Goal: Task Accomplishment & Management: Manage account settings

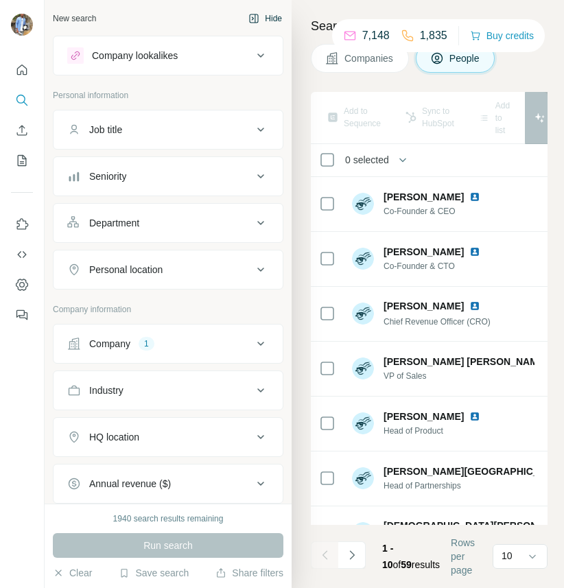
click at [277, 16] on button "Hide" at bounding box center [265, 18] width 53 height 21
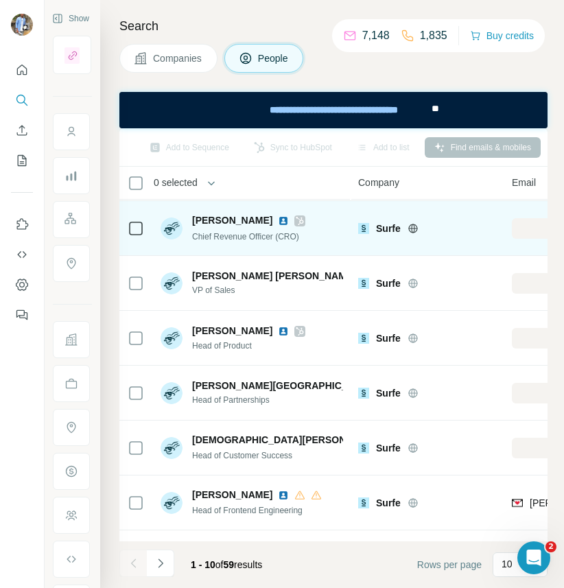
scroll to position [110, 0]
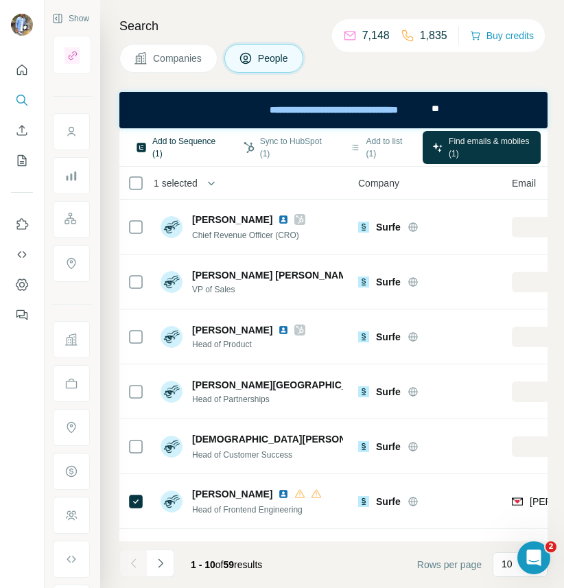
click at [182, 158] on button "Add to Sequence (1)" at bounding box center [177, 147] width 102 height 33
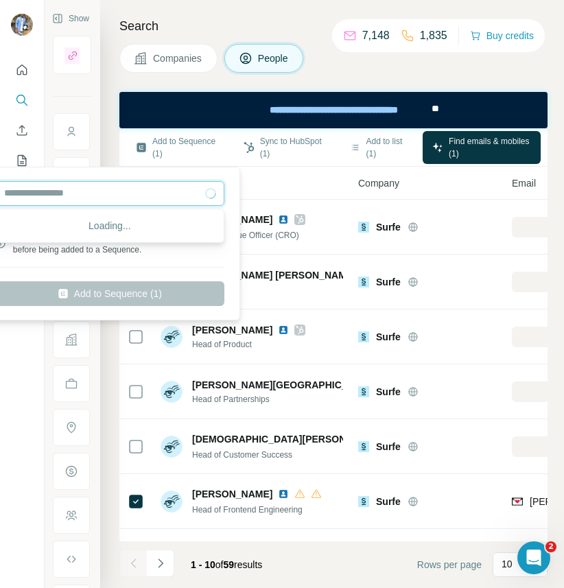
click at [134, 198] on input "text" at bounding box center [109, 193] width 229 height 25
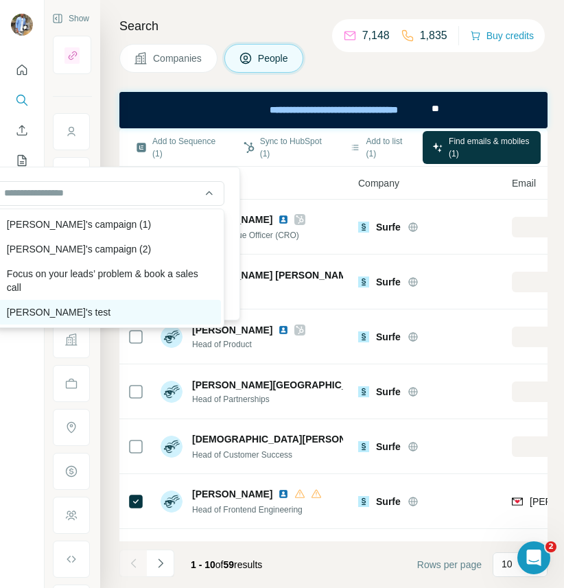
click at [83, 305] on div "Laura's test" at bounding box center [110, 312] width 222 height 25
type input "**********"
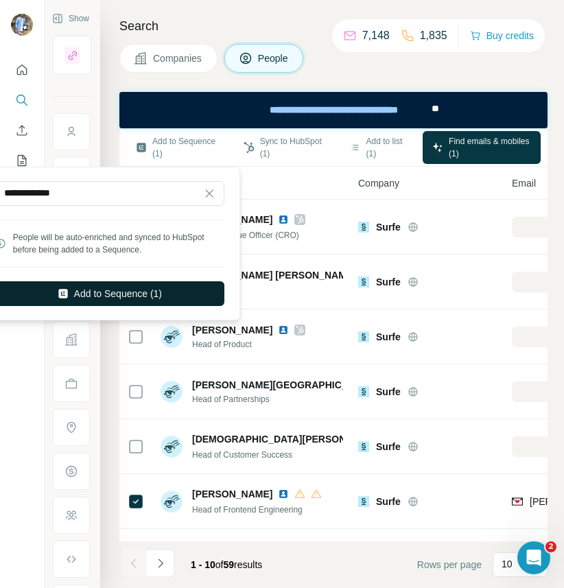
click at [119, 291] on button "Add to Sequence (1)" at bounding box center [109, 293] width 229 height 25
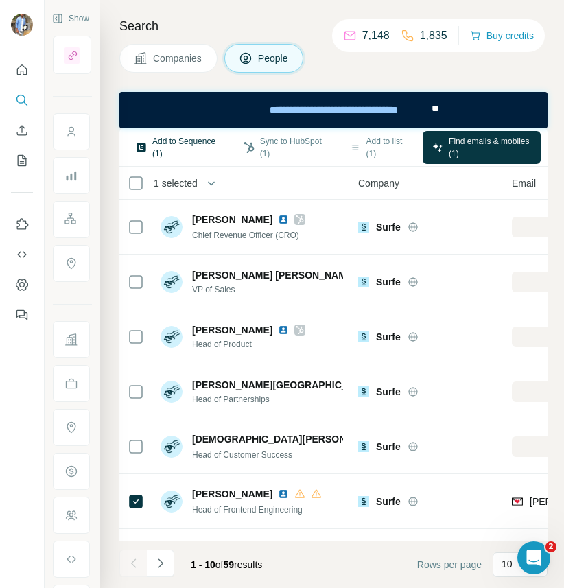
click at [148, 143] on button "Add to Sequence (1)" at bounding box center [177, 147] width 102 height 33
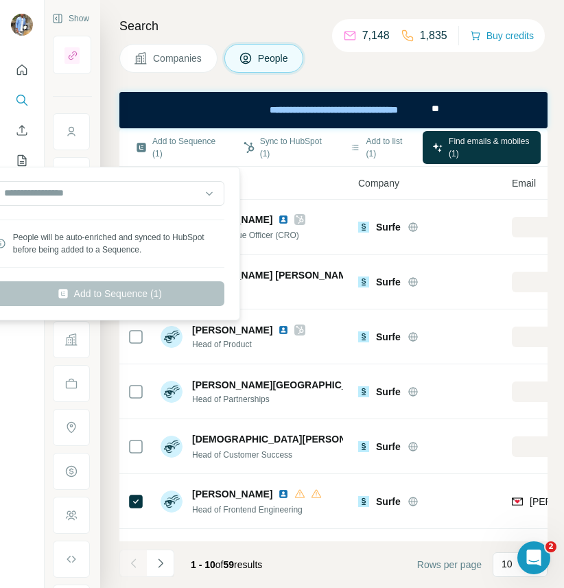
click at [95, 179] on div "People will be auto-enriched and synced to HubSpot before being added to a Sequ…" at bounding box center [110, 243] width 254 height 147
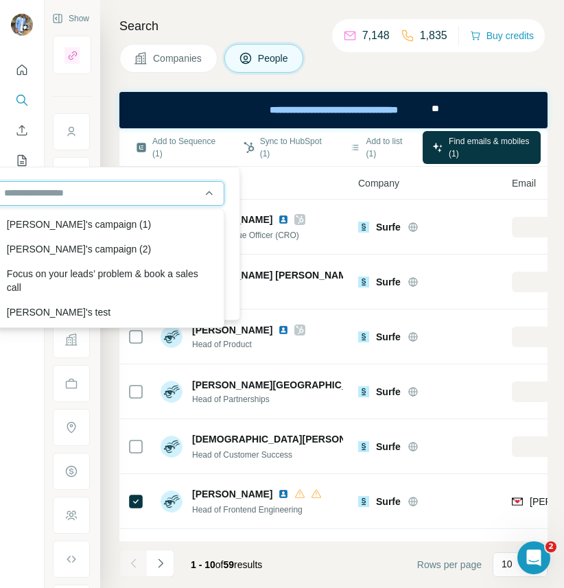
click at [91, 192] on input "text" at bounding box center [109, 193] width 229 height 25
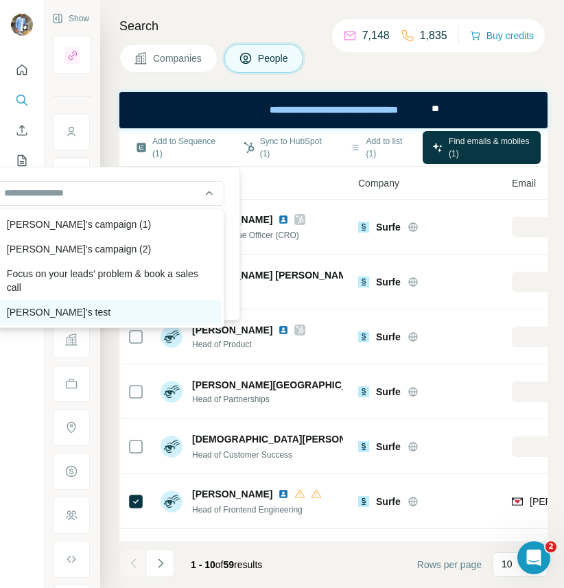
click at [49, 312] on div "Laura's test" at bounding box center [110, 312] width 222 height 25
type input "**********"
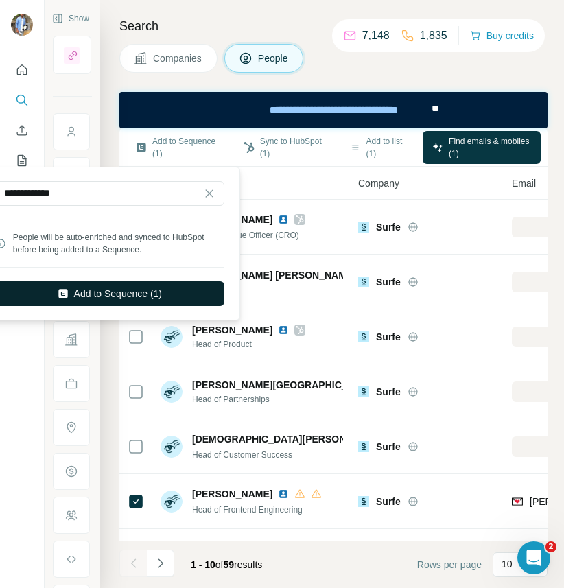
click at [99, 292] on button "Add to Sequence (1)" at bounding box center [109, 293] width 229 height 25
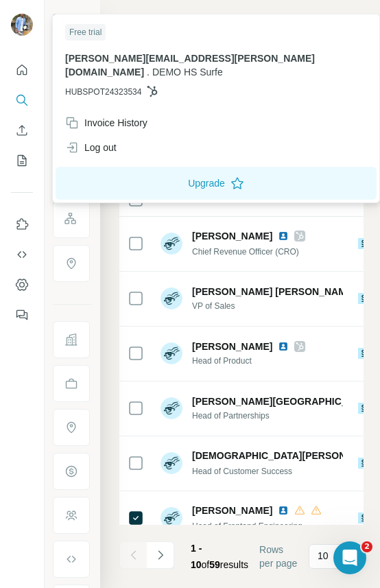
click at [129, 86] on span "HUBSPOT24323534" at bounding box center [103, 92] width 76 height 12
copy span "HUBSPOT24323534"
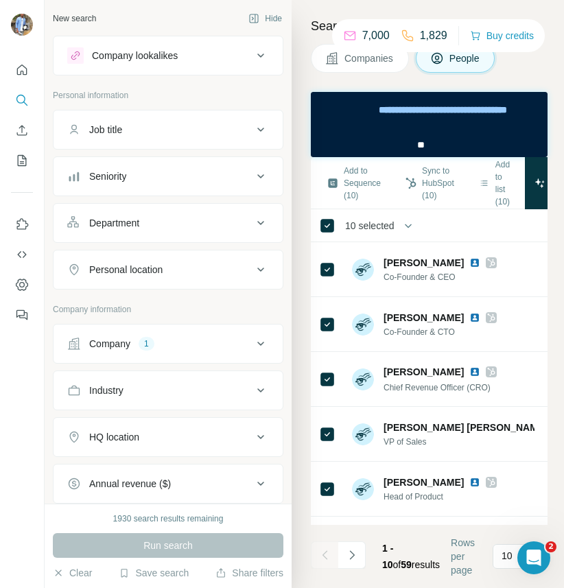
click at [372, 226] on span "10 selected" at bounding box center [369, 226] width 49 height 14
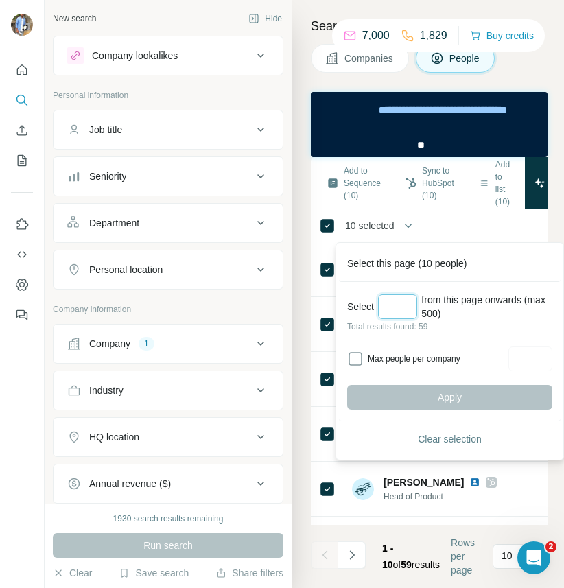
click at [397, 314] on input "Select a number (up to 500)" at bounding box center [397, 306] width 39 height 25
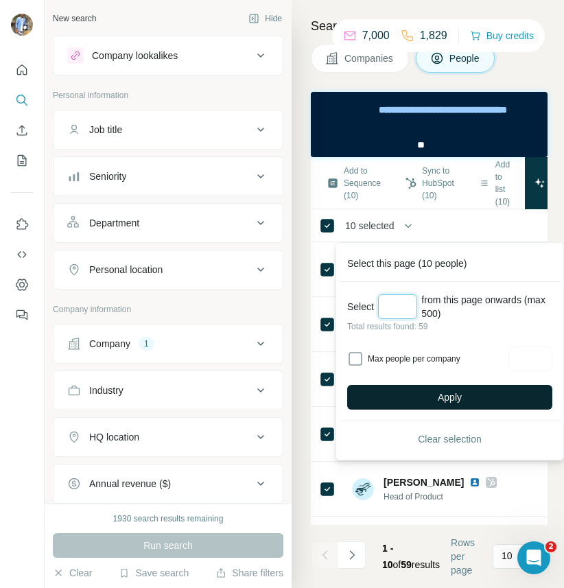
type input "**"
click at [438, 397] on span "Apply" at bounding box center [450, 397] width 24 height 14
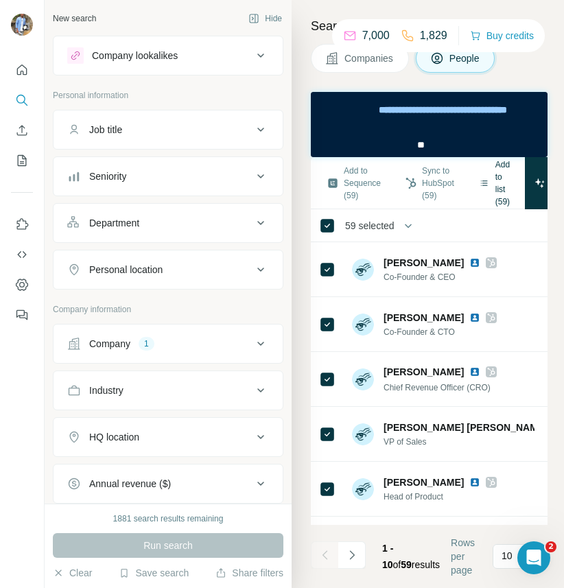
click at [504, 188] on button "Add to list (59)" at bounding box center [494, 183] width 50 height 58
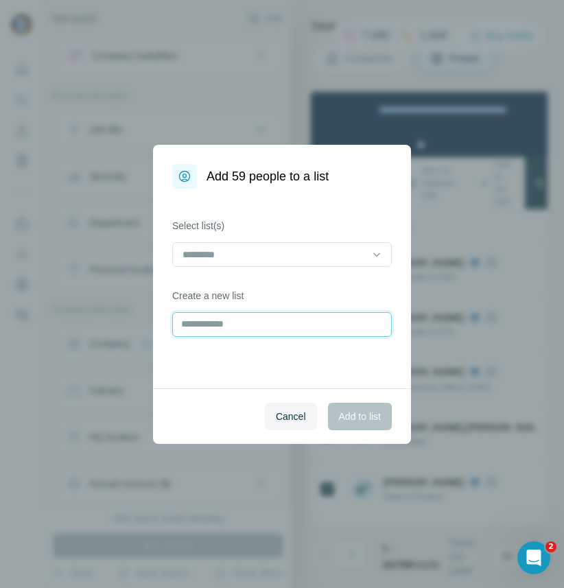
click at [223, 322] on input "text" at bounding box center [282, 324] width 220 height 25
type input "**********"
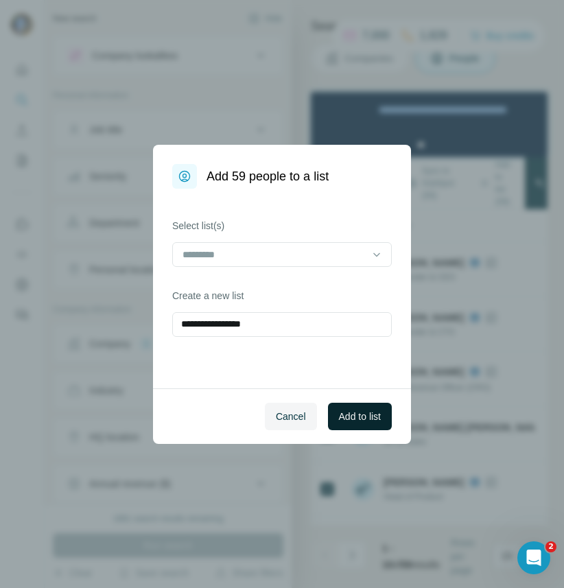
click at [365, 422] on span "Add to list" at bounding box center [360, 417] width 42 height 14
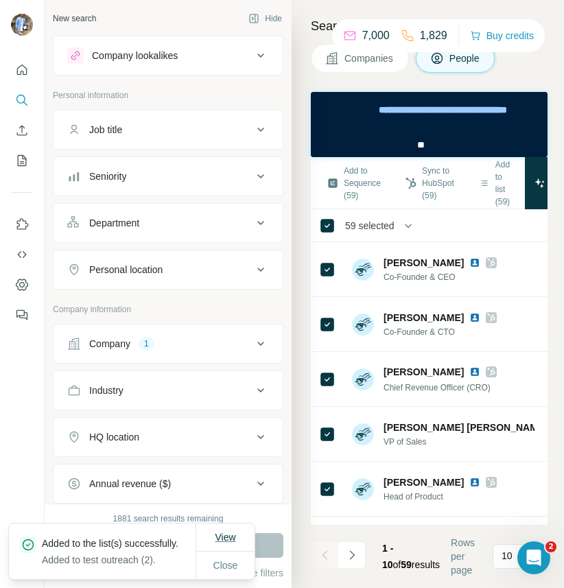
click at [229, 532] on span "View" at bounding box center [225, 537] width 21 height 11
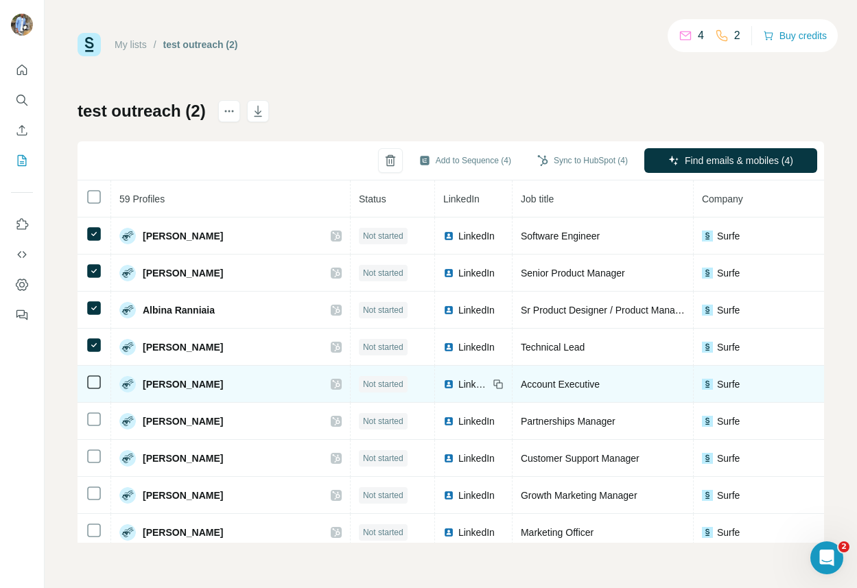
click at [95, 390] on icon at bounding box center [94, 382] width 16 height 16
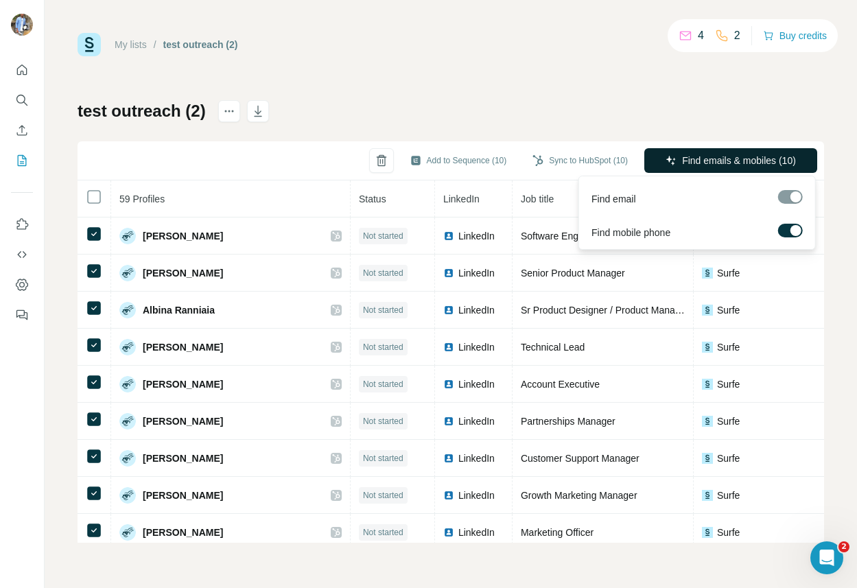
click at [563, 160] on span "Find emails & mobiles (10)" at bounding box center [739, 161] width 114 height 14
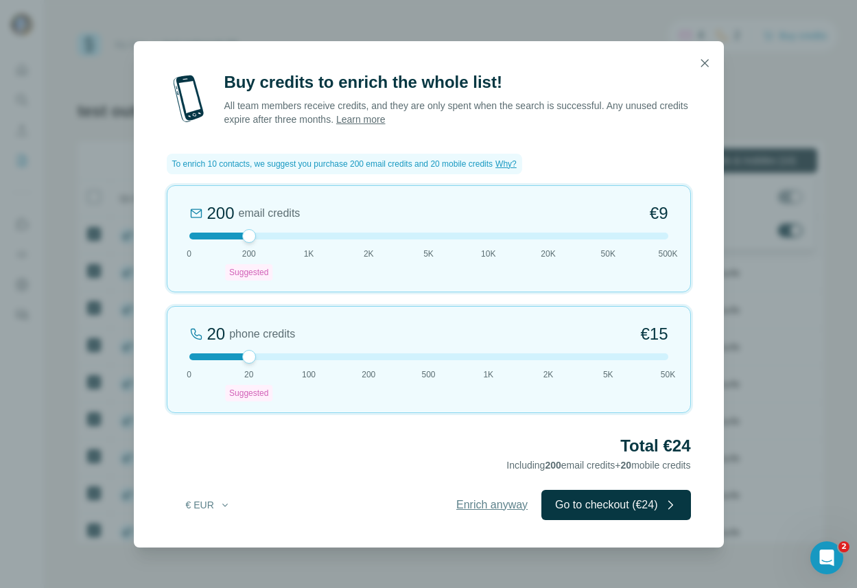
click at [478, 504] on span "Enrich anyway" at bounding box center [491, 505] width 71 height 16
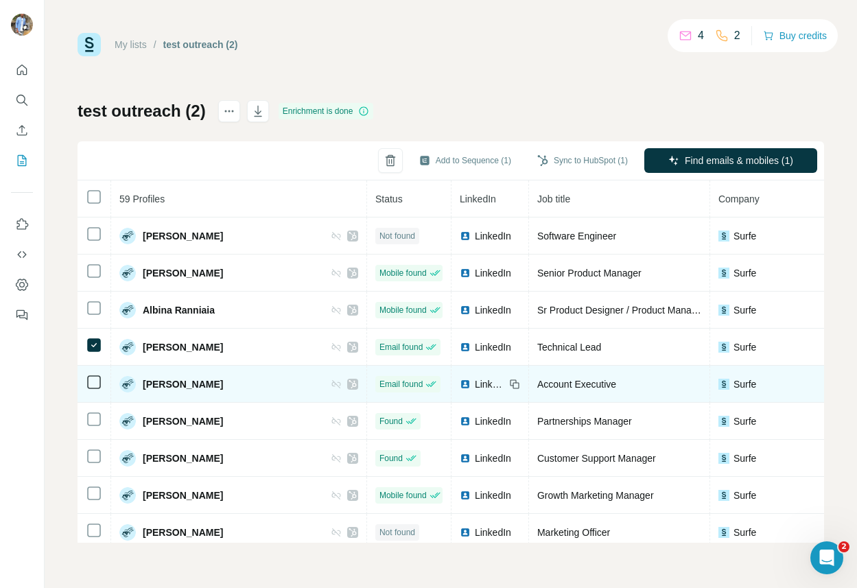
click at [93, 389] on icon at bounding box center [94, 382] width 16 height 16
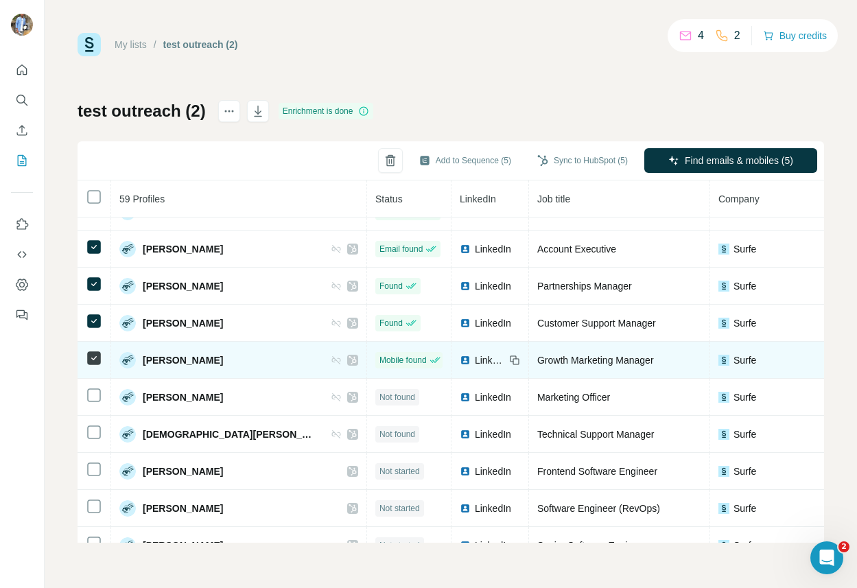
scroll to position [154, 0]
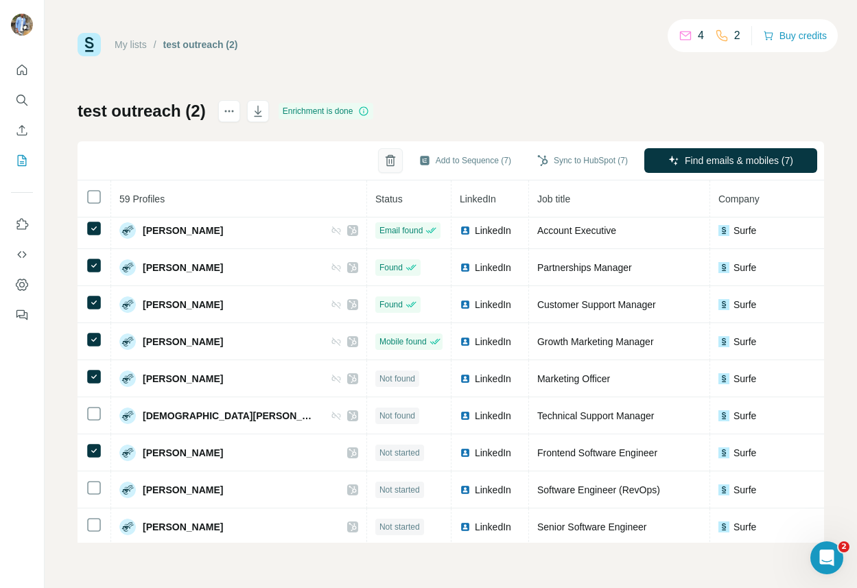
click at [384, 164] on icon "button" at bounding box center [391, 161] width 14 height 14
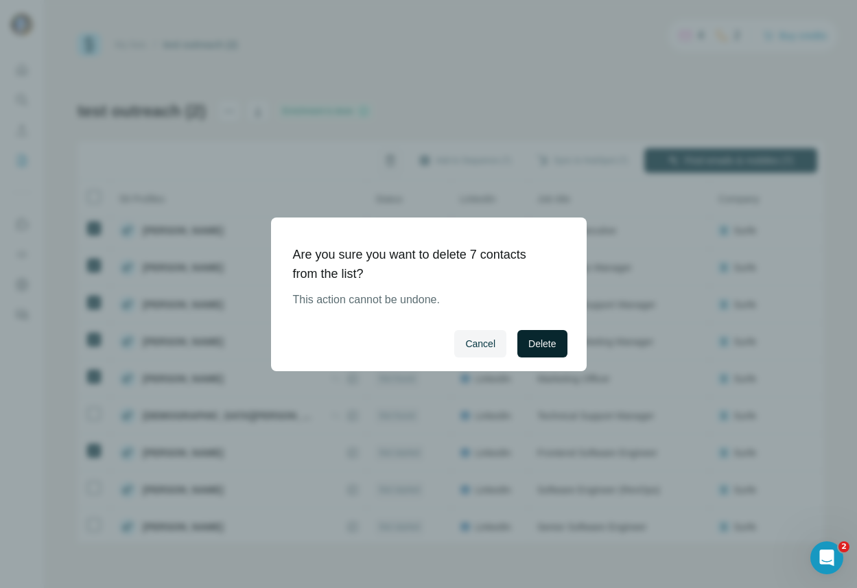
click at [538, 344] on span "Delete" at bounding box center [541, 344] width 27 height 14
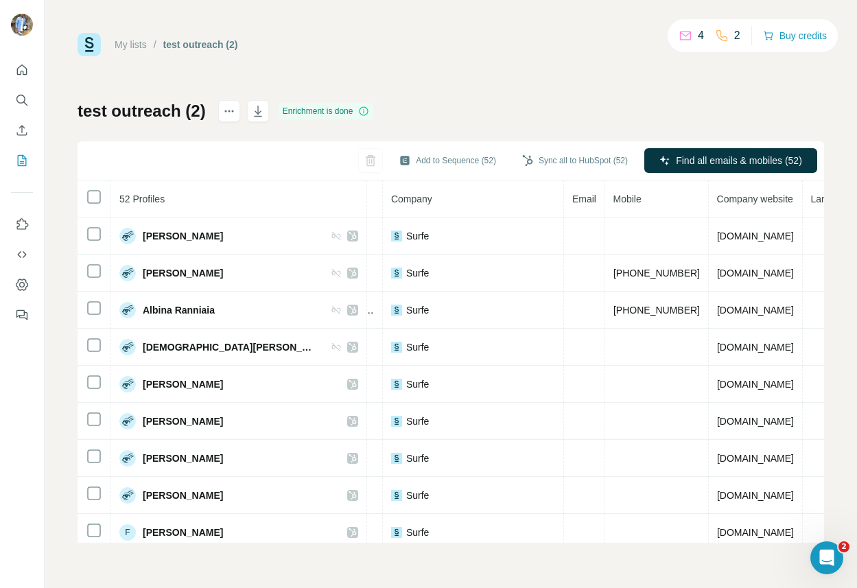
scroll to position [0, 362]
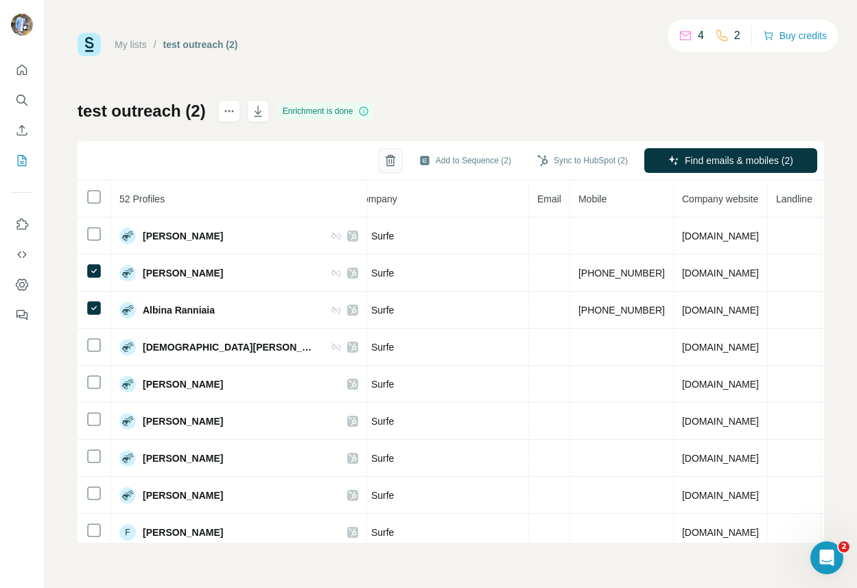
click at [386, 160] on icon "button" at bounding box center [390, 161] width 8 height 10
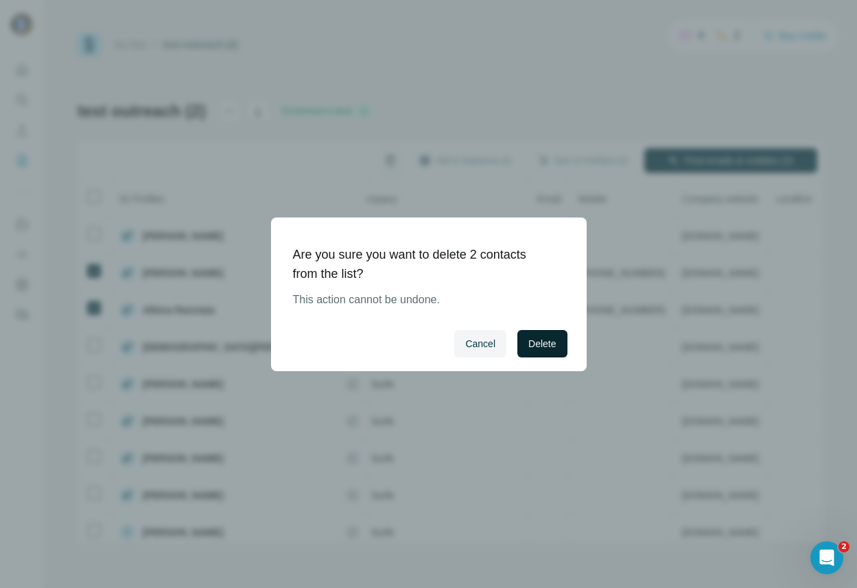
click at [538, 342] on span "Delete" at bounding box center [541, 344] width 27 height 14
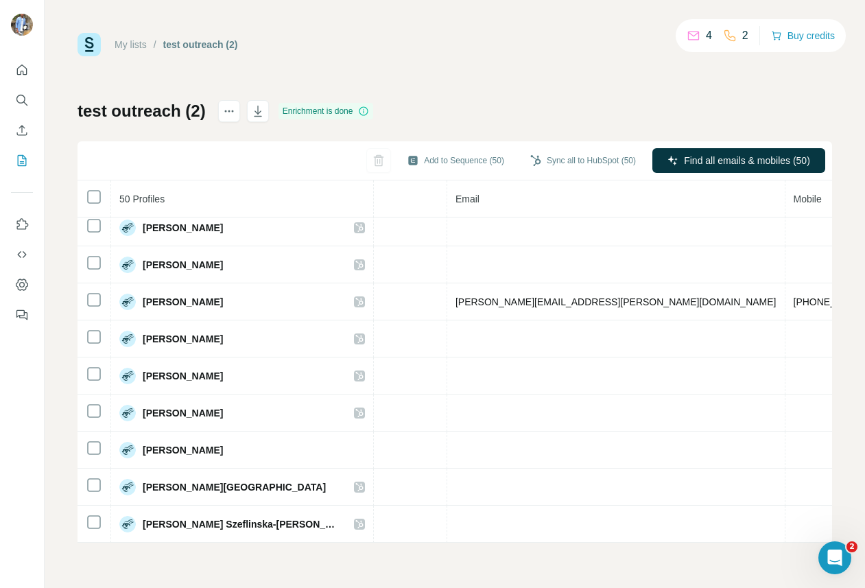
scroll to position [711, 451]
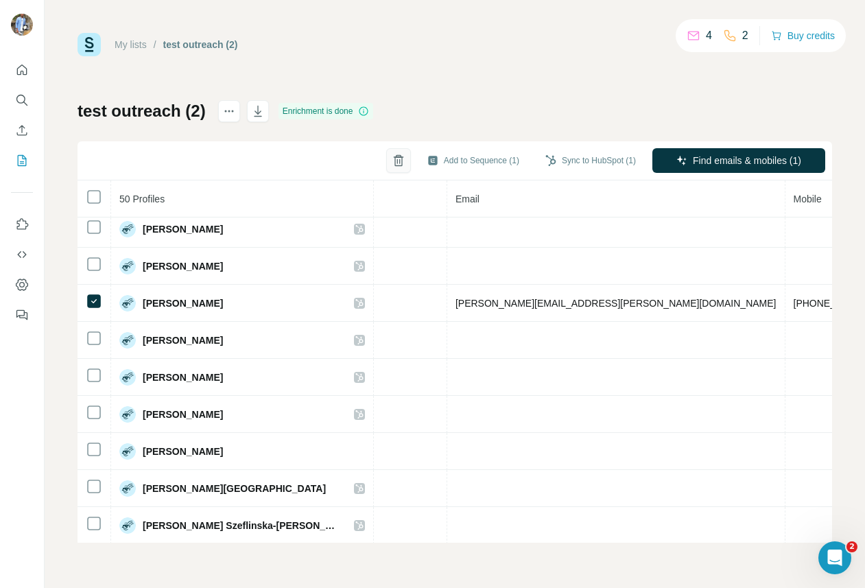
click at [392, 158] on icon "button" at bounding box center [399, 161] width 14 height 14
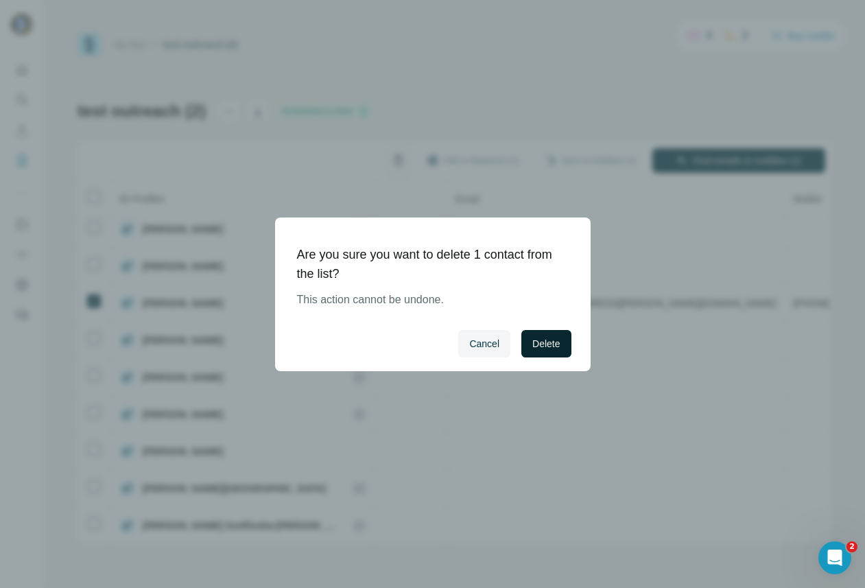
click at [547, 342] on span "Delete" at bounding box center [546, 344] width 27 height 14
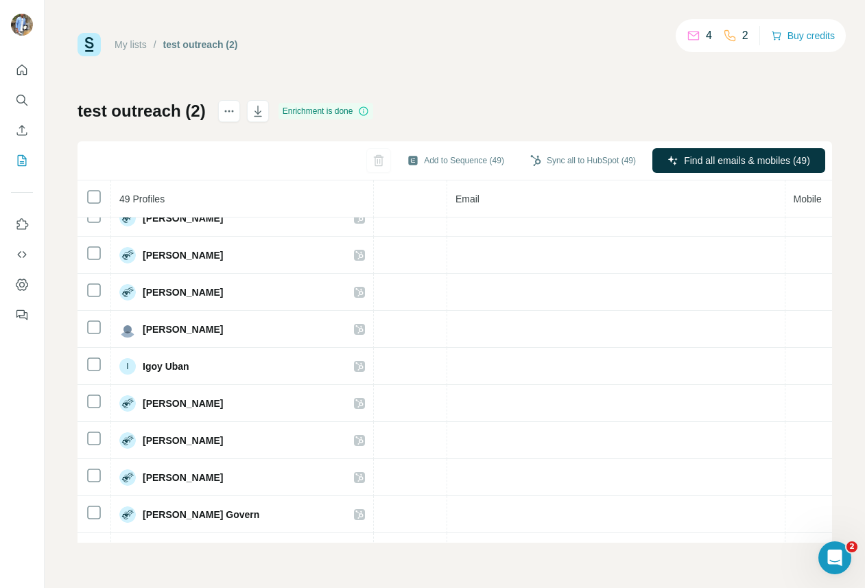
scroll to position [0, 451]
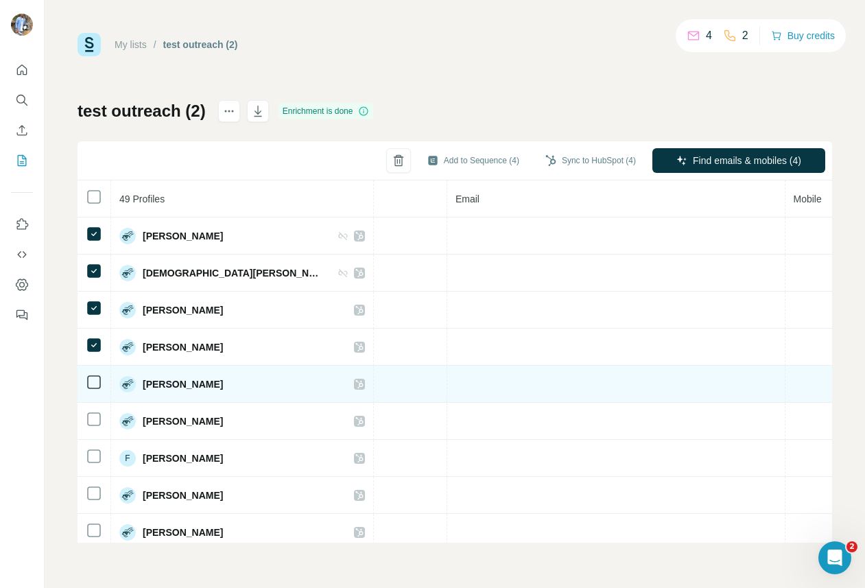
click at [93, 390] on icon at bounding box center [94, 382] width 16 height 16
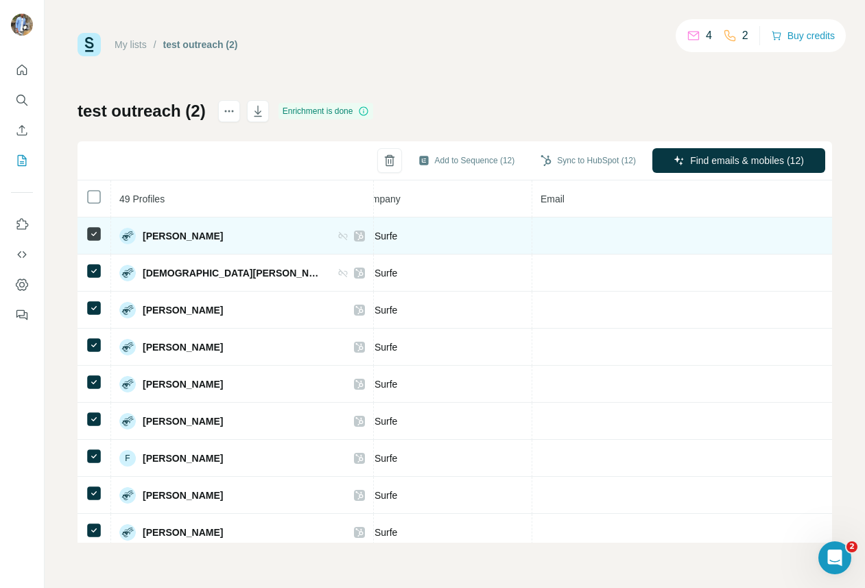
scroll to position [0, 388]
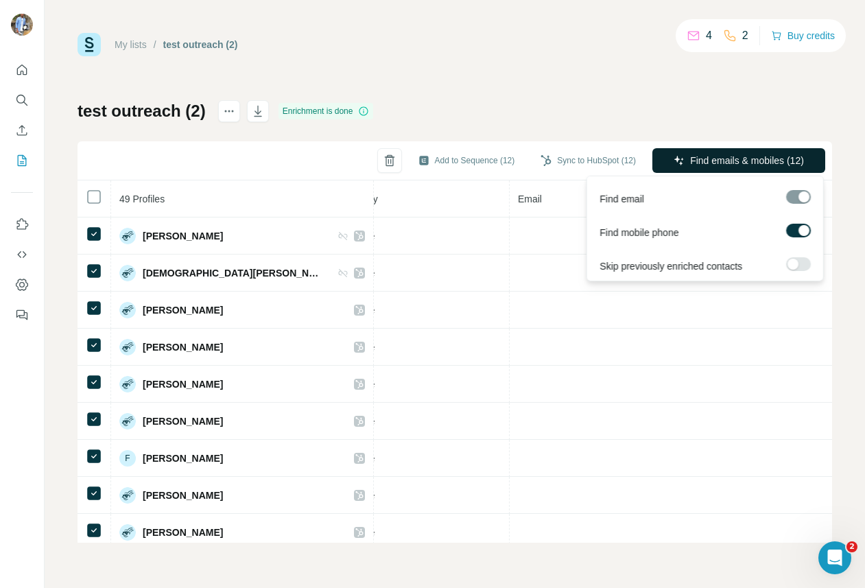
click at [741, 154] on span "Find emails & mobiles (12)" at bounding box center [747, 161] width 114 height 14
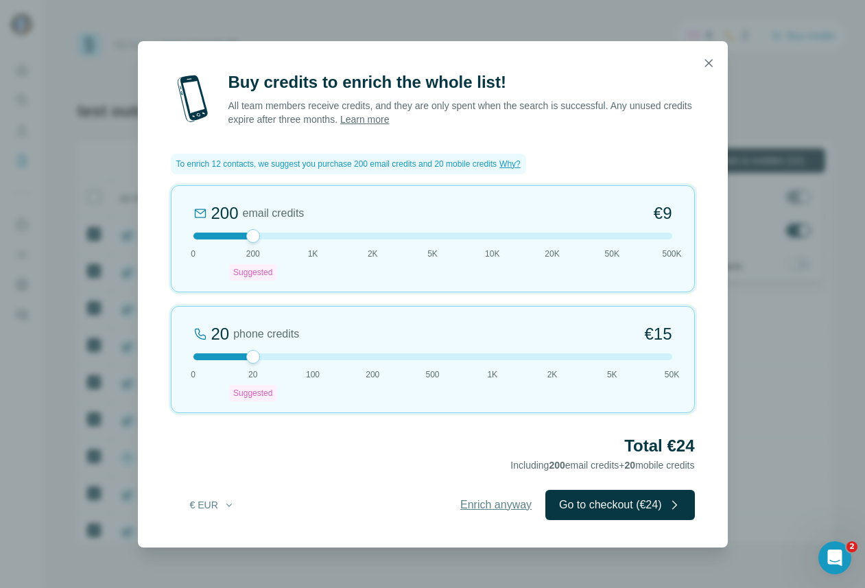
click at [482, 504] on span "Enrich anyway" at bounding box center [495, 505] width 71 height 16
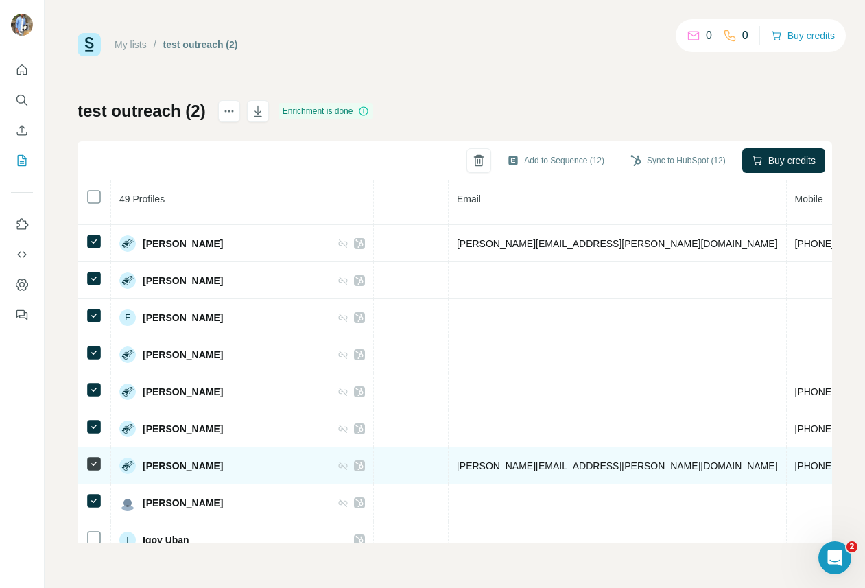
scroll to position [114, 449]
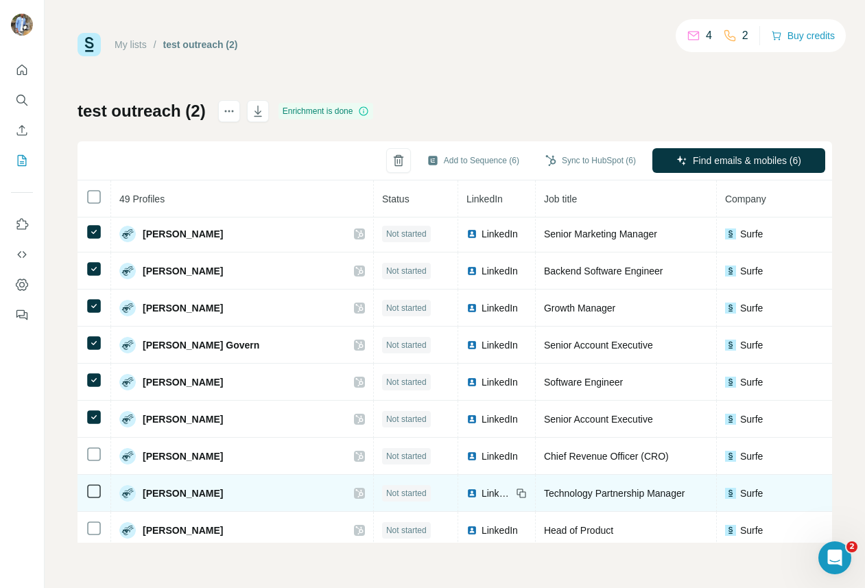
scroll to position [492, 0]
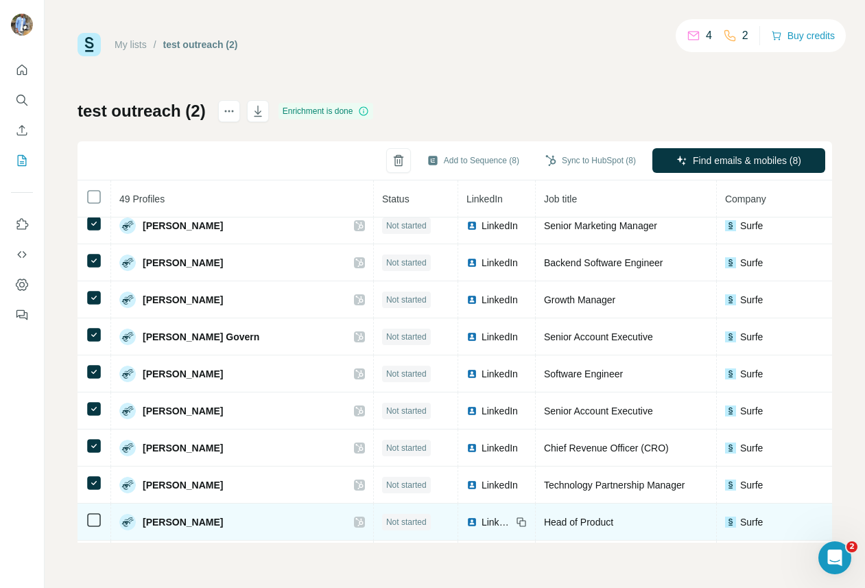
click at [97, 527] on icon at bounding box center [94, 520] width 16 height 16
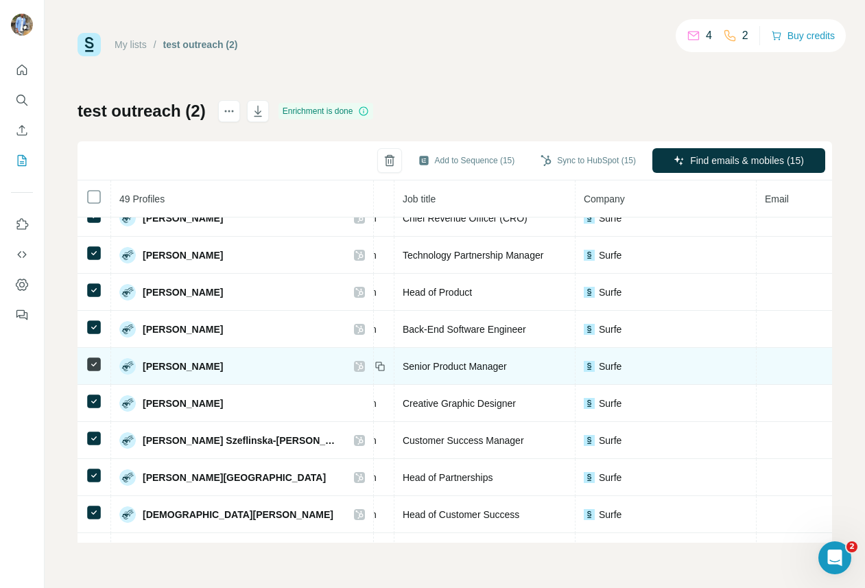
scroll to position [722, 0]
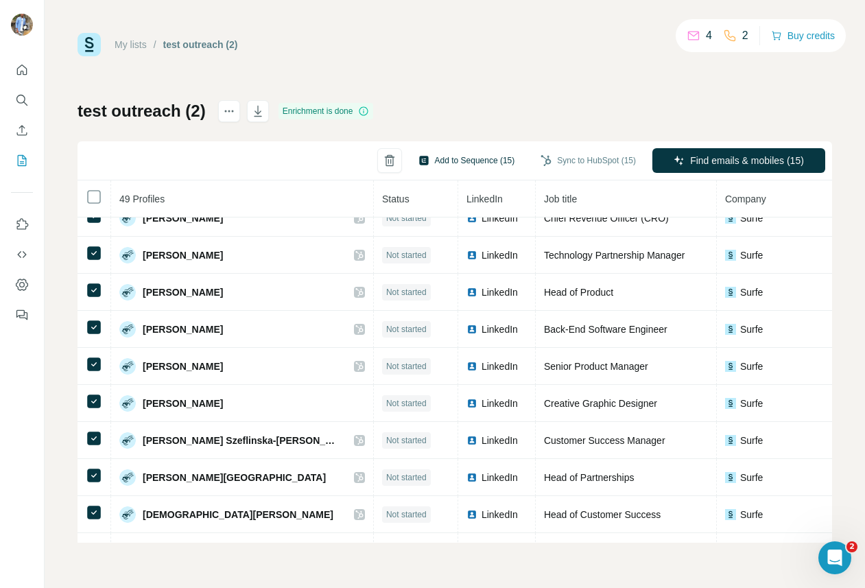
click at [445, 158] on button "Add to Sequence (15)" at bounding box center [467, 160] width 116 height 21
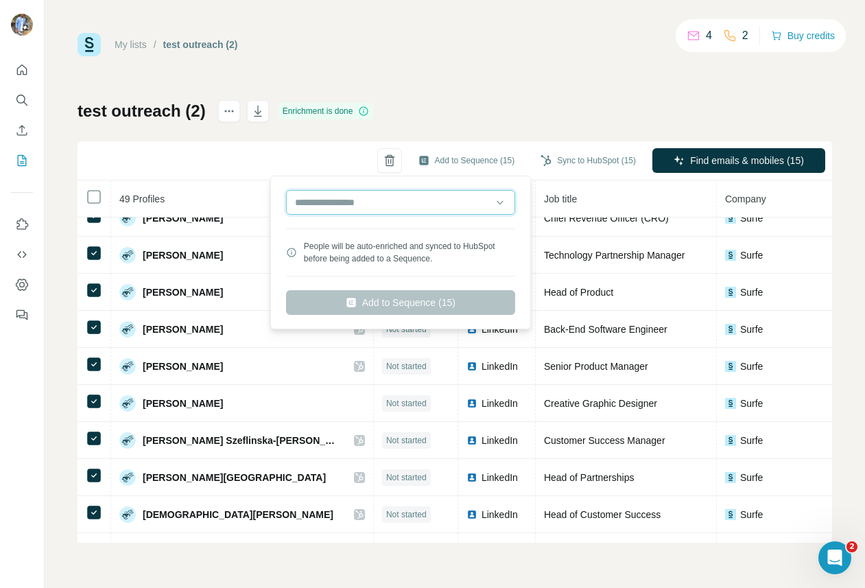
click at [356, 214] on input "text" at bounding box center [400, 202] width 229 height 25
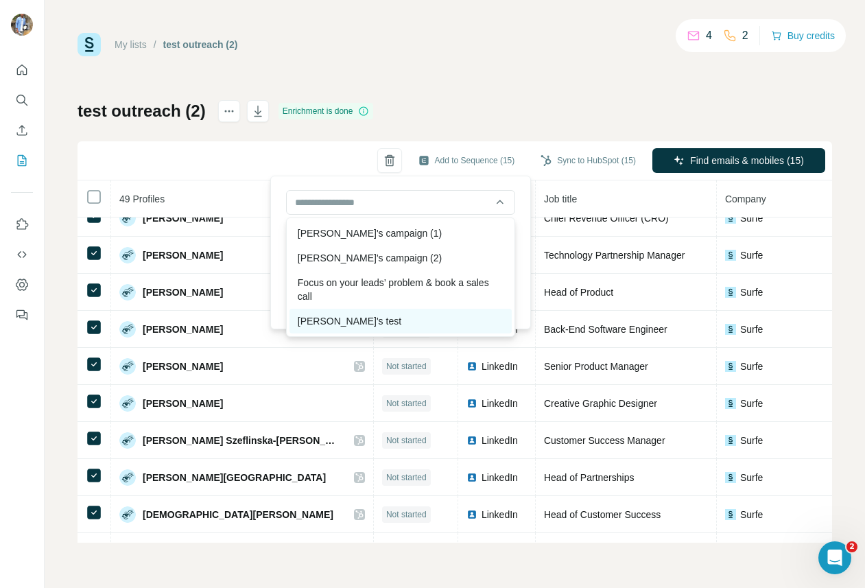
click at [344, 320] on div "Laura's test" at bounding box center [401, 321] width 222 height 25
type input "**********"
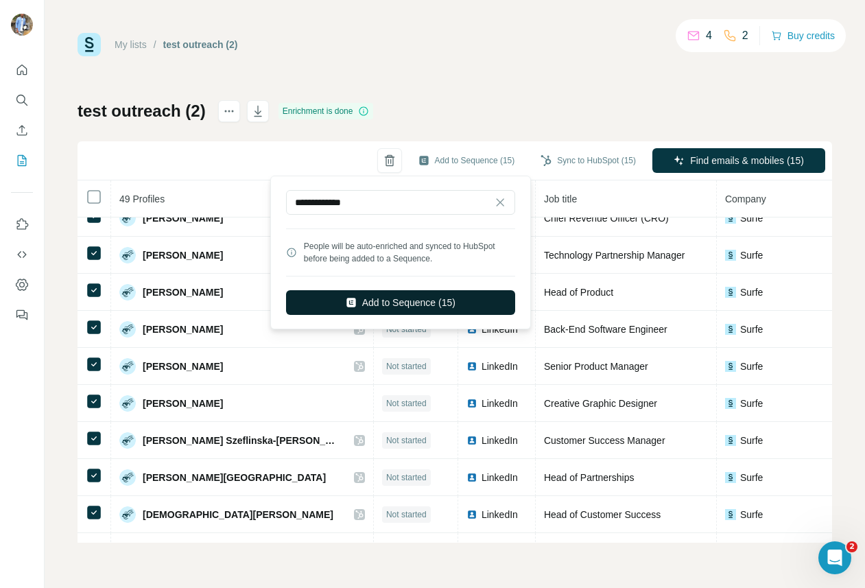
click at [397, 295] on button "Add to Sequence (15)" at bounding box center [400, 302] width 229 height 25
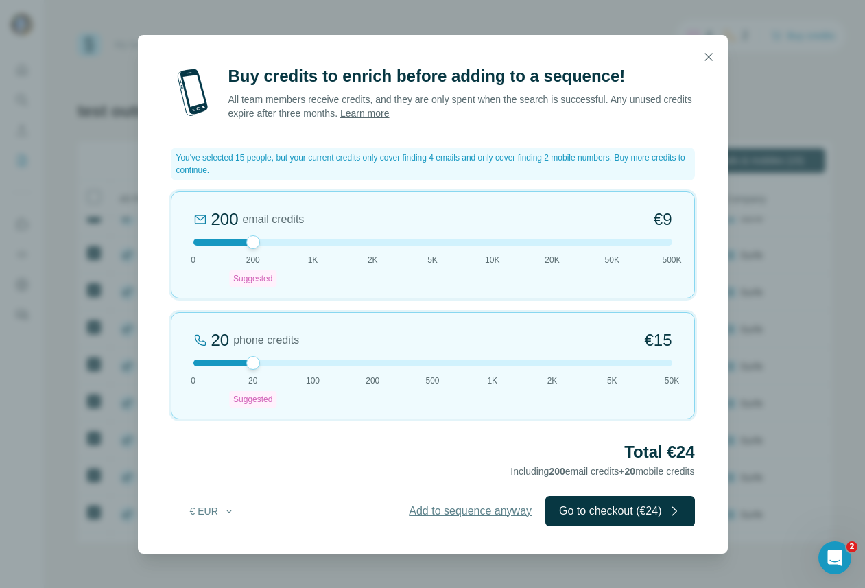
click at [442, 513] on span "Add to sequence anyway" at bounding box center [470, 511] width 123 height 16
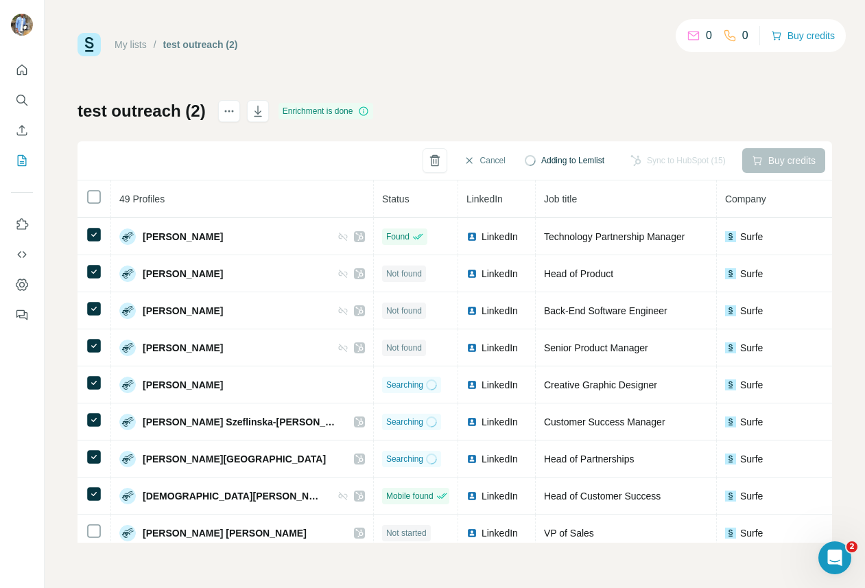
scroll to position [764, 0]
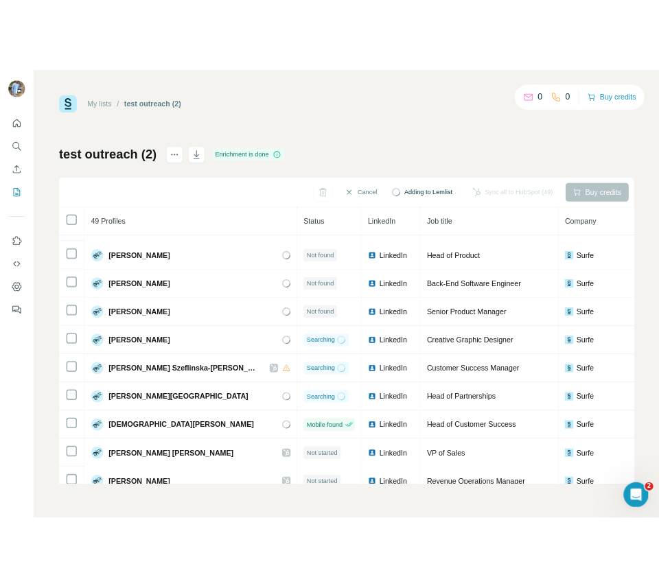
scroll to position [786, 0]
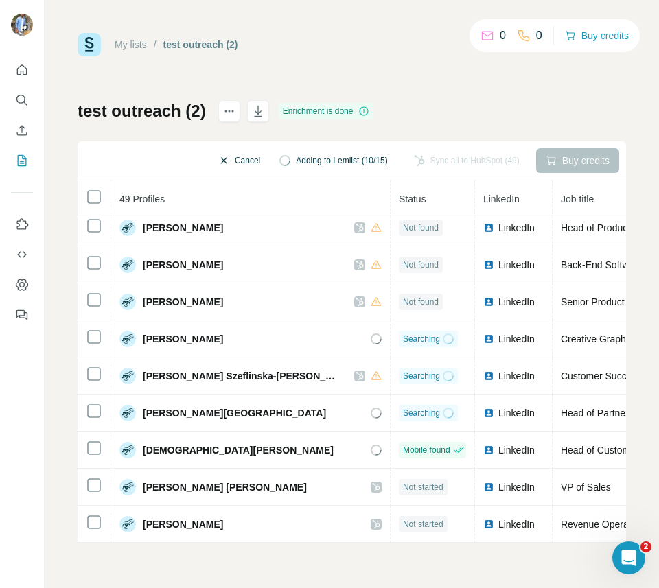
click at [232, 159] on button "Cancel" at bounding box center [239, 160] width 61 height 25
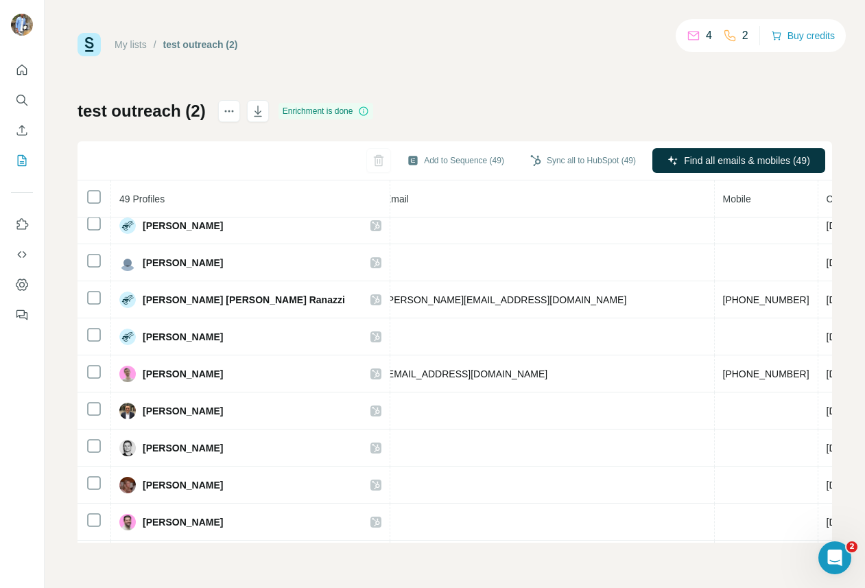
scroll to position [1490, 538]
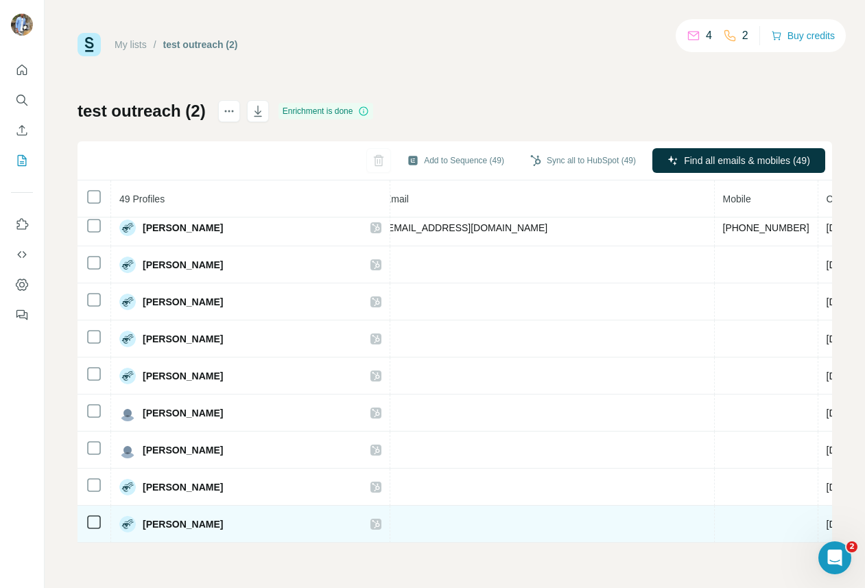
click at [86, 520] on icon at bounding box center [94, 522] width 16 height 16
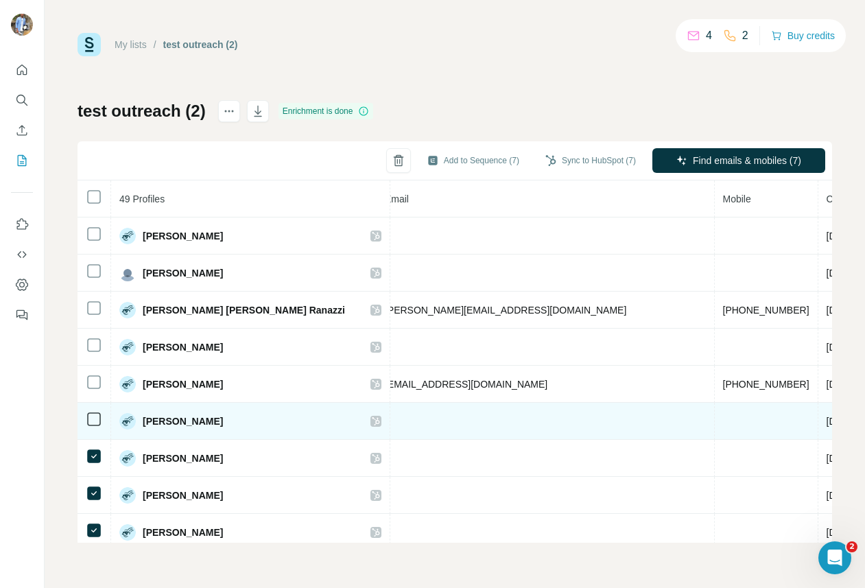
scroll to position [1333, 538]
click at [92, 410] on td at bounding box center [95, 422] width 34 height 37
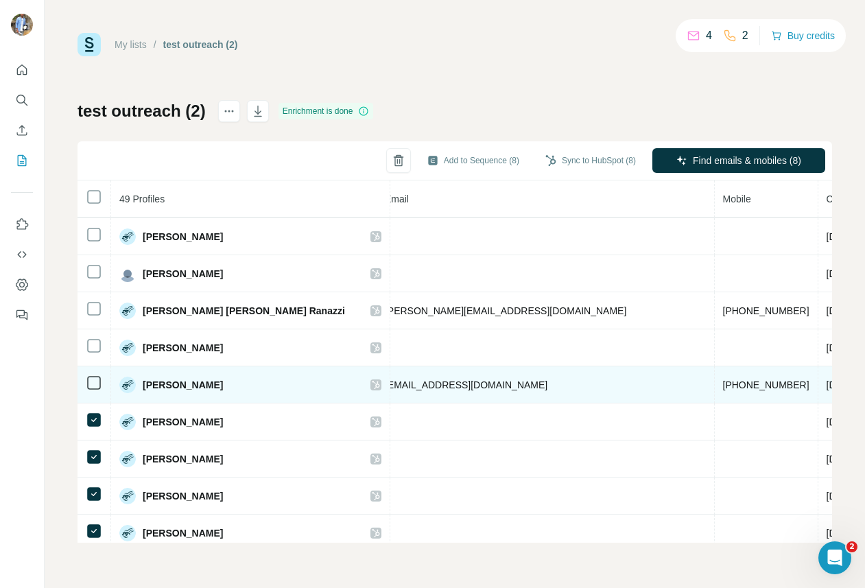
click at [92, 390] on icon at bounding box center [94, 383] width 16 height 16
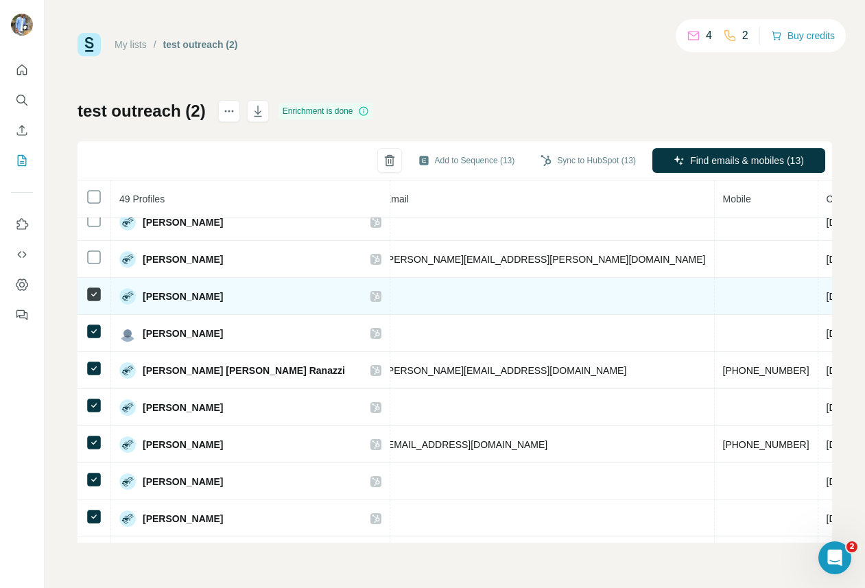
scroll to position [1242, 538]
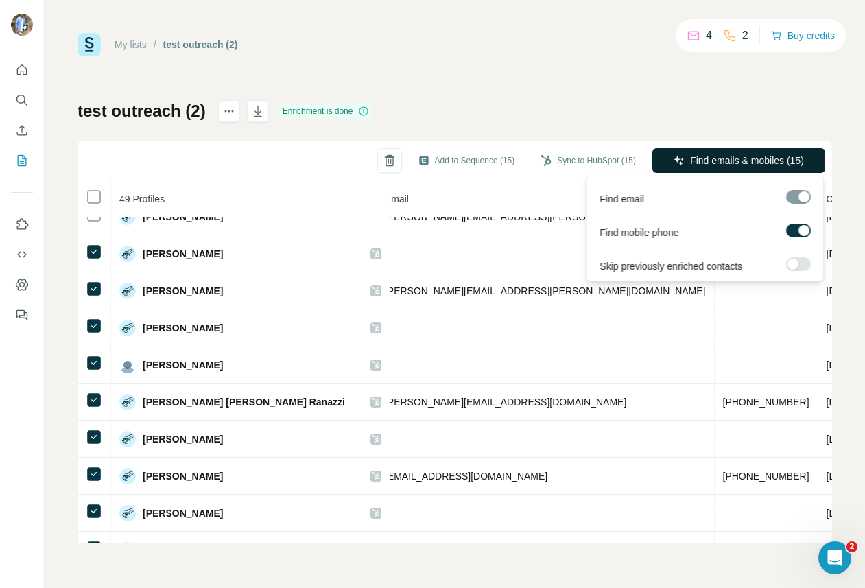
click at [658, 158] on span "Find emails & mobiles (15)" at bounding box center [747, 161] width 114 height 14
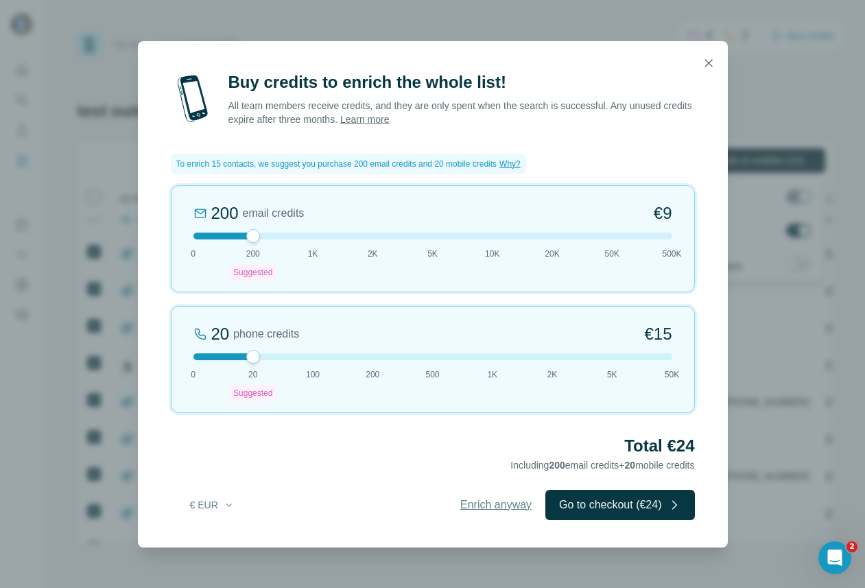
click at [495, 503] on span "Enrich anyway" at bounding box center [495, 505] width 71 height 16
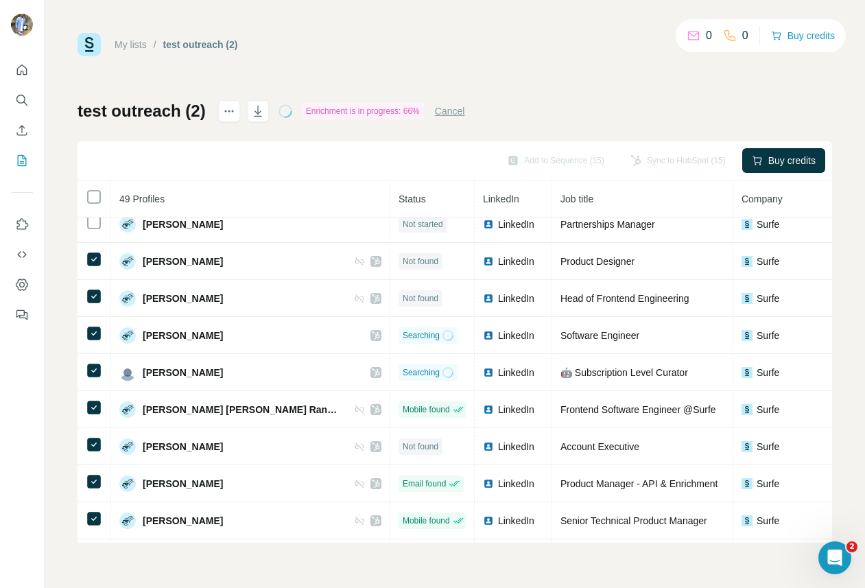
scroll to position [1224, 0]
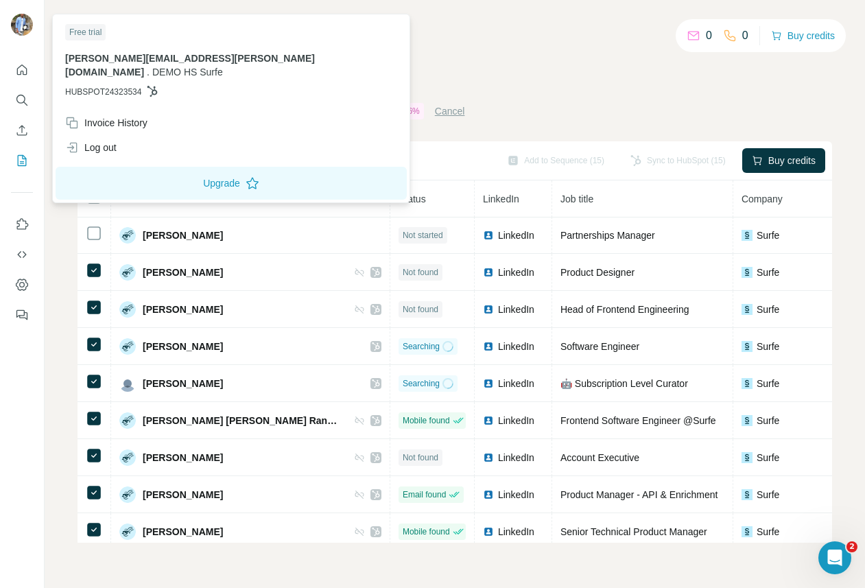
click at [108, 86] on span "HUBSPOT24323534" at bounding box center [103, 92] width 76 height 12
copy span "HUBSPOT24323534"
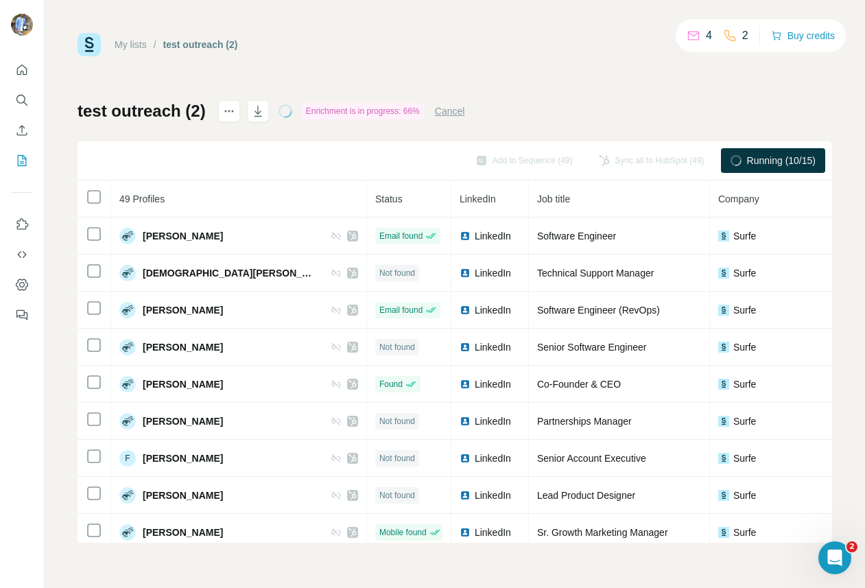
click at [463, 108] on button "Cancel" at bounding box center [450, 111] width 30 height 14
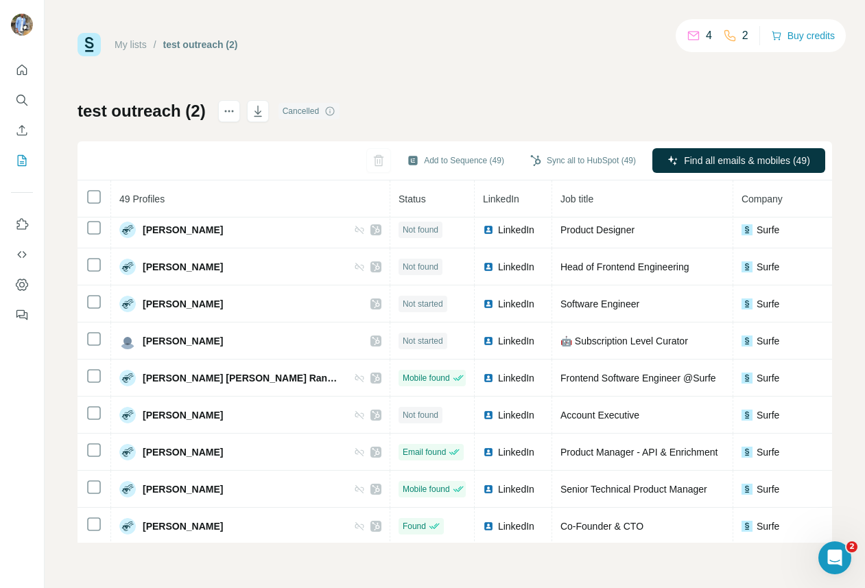
scroll to position [1490, 0]
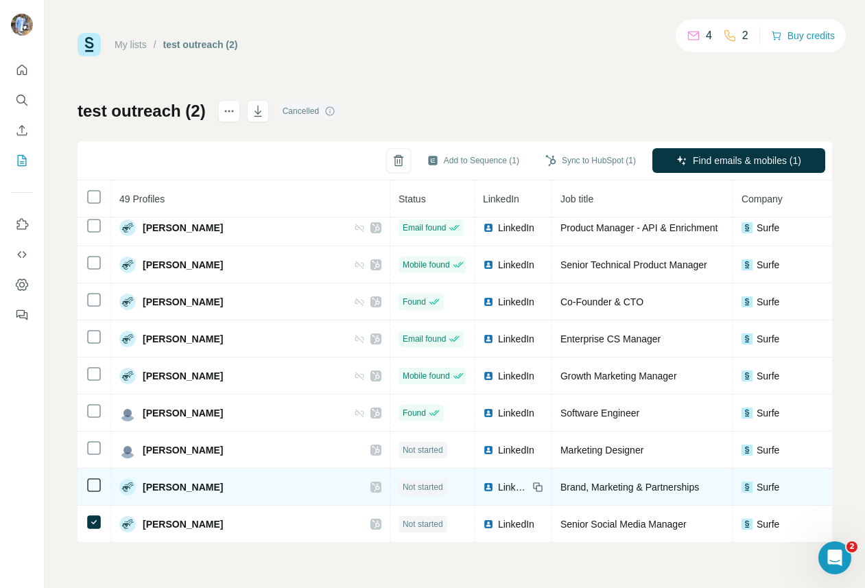
click at [98, 476] on td at bounding box center [95, 487] width 34 height 37
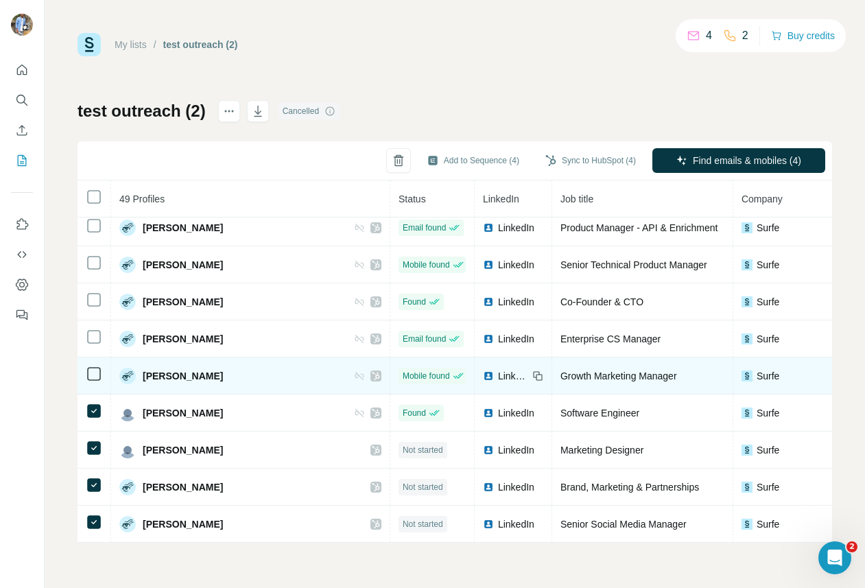
click at [95, 364] on td at bounding box center [95, 376] width 34 height 37
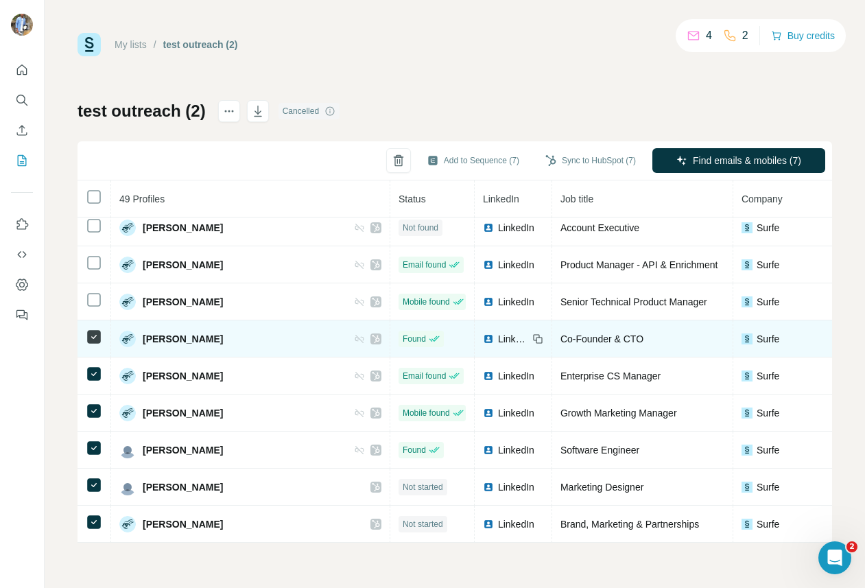
scroll to position [1431, 0]
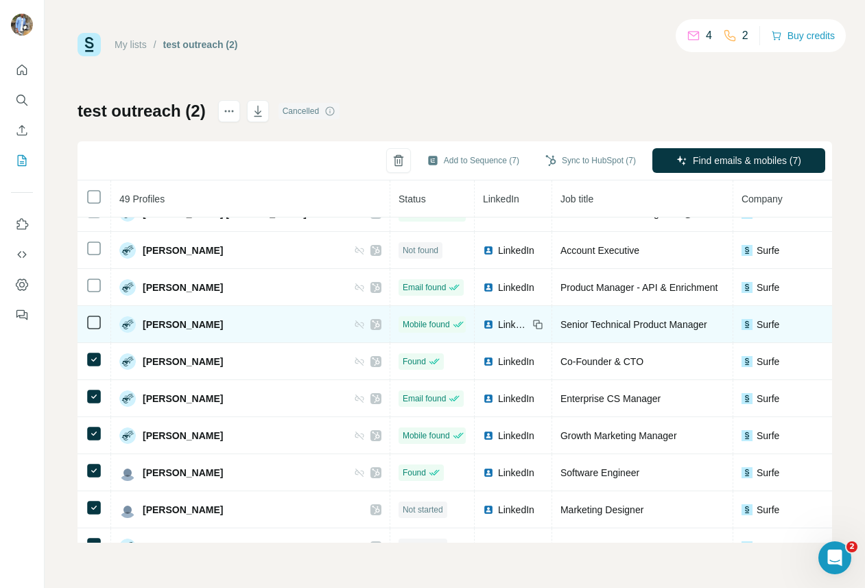
click at [91, 332] on td at bounding box center [95, 324] width 34 height 37
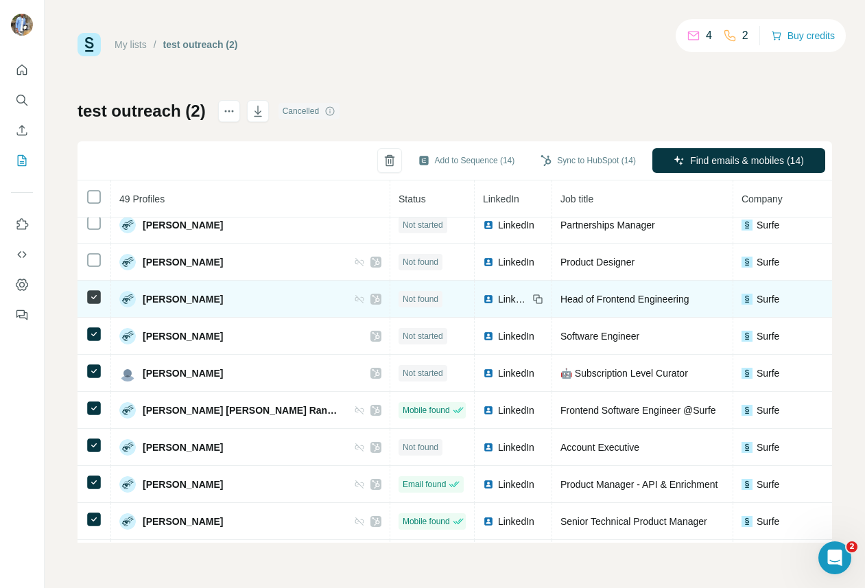
scroll to position [1186, 0]
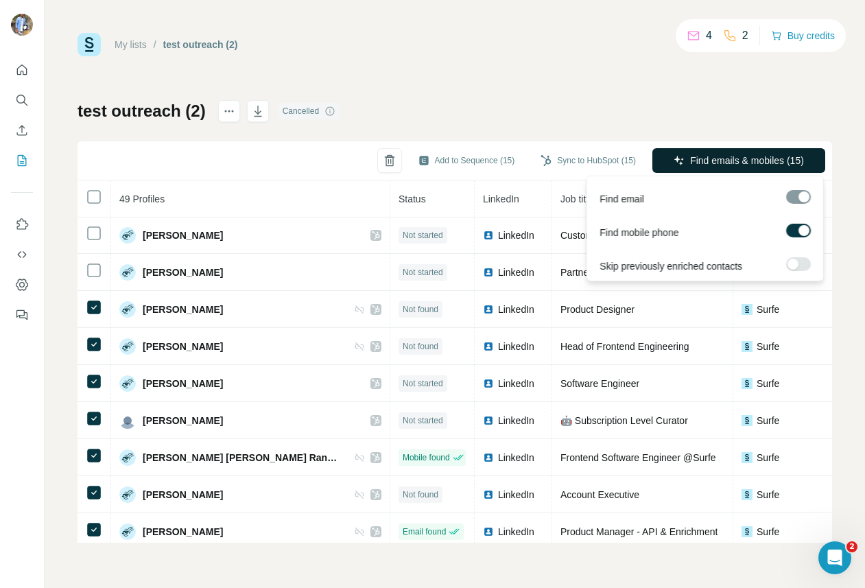
click at [726, 156] on span "Find emails & mobiles (15)" at bounding box center [747, 161] width 114 height 14
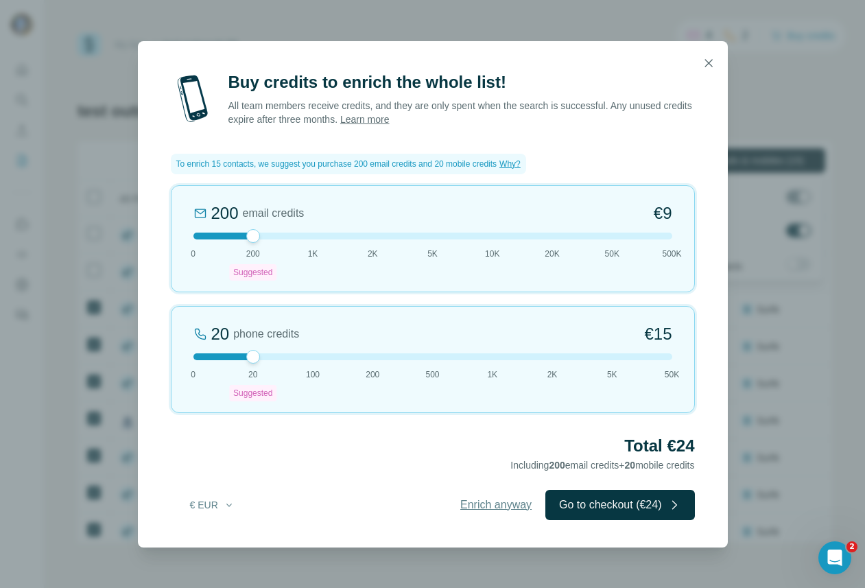
click at [474, 507] on span "Enrich anyway" at bounding box center [495, 505] width 71 height 16
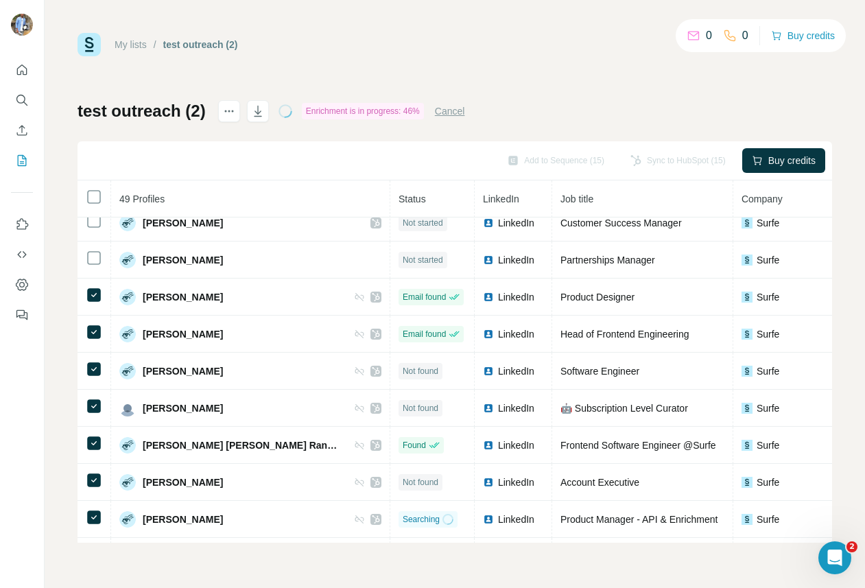
scroll to position [1490, 0]
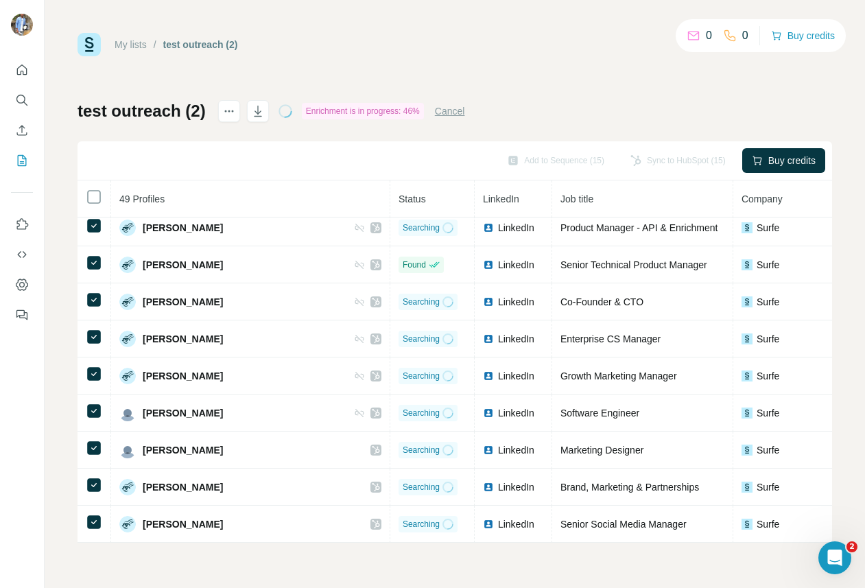
click at [459, 110] on button "Cancel" at bounding box center [450, 111] width 30 height 14
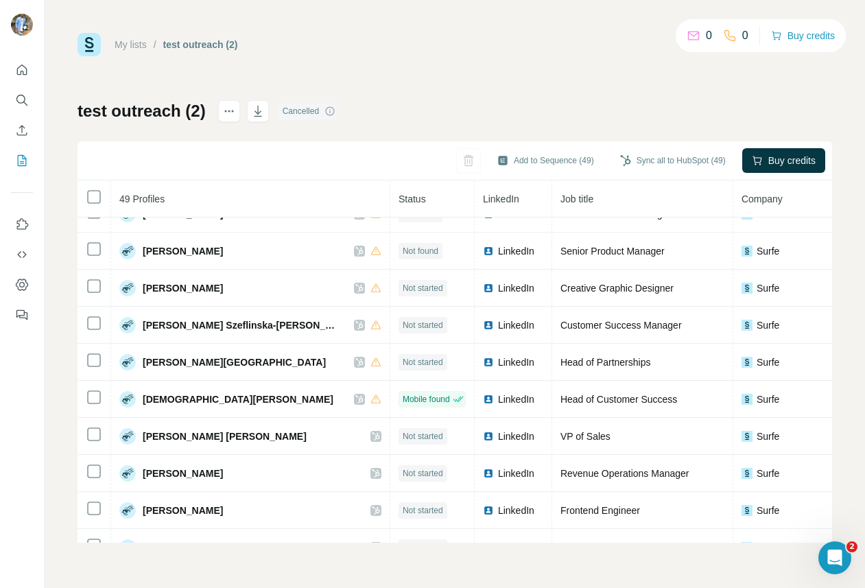
scroll to position [850, 0]
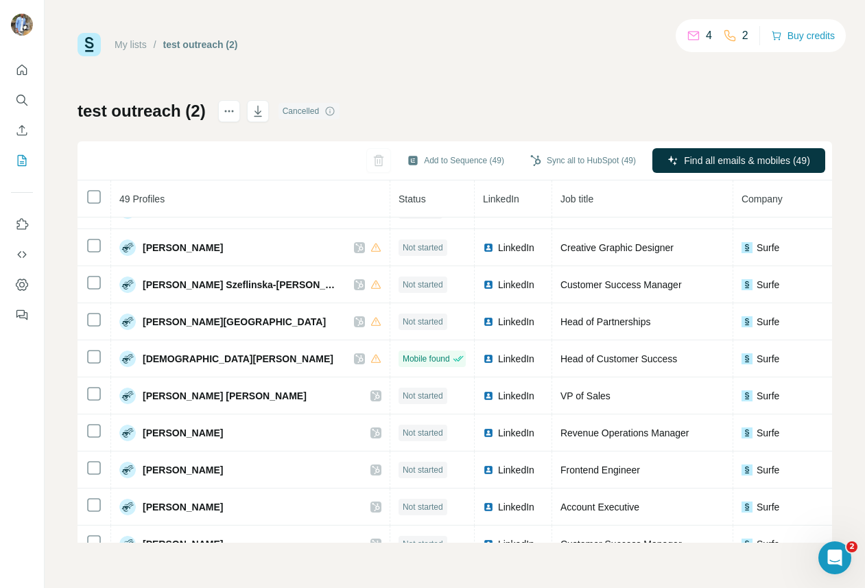
scroll to position [1157, 0]
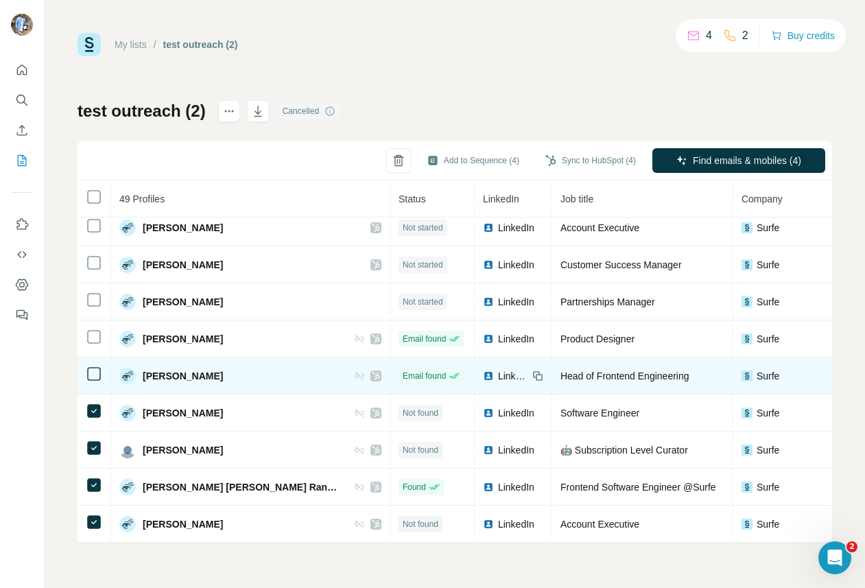
click at [91, 366] on icon at bounding box center [94, 374] width 16 height 16
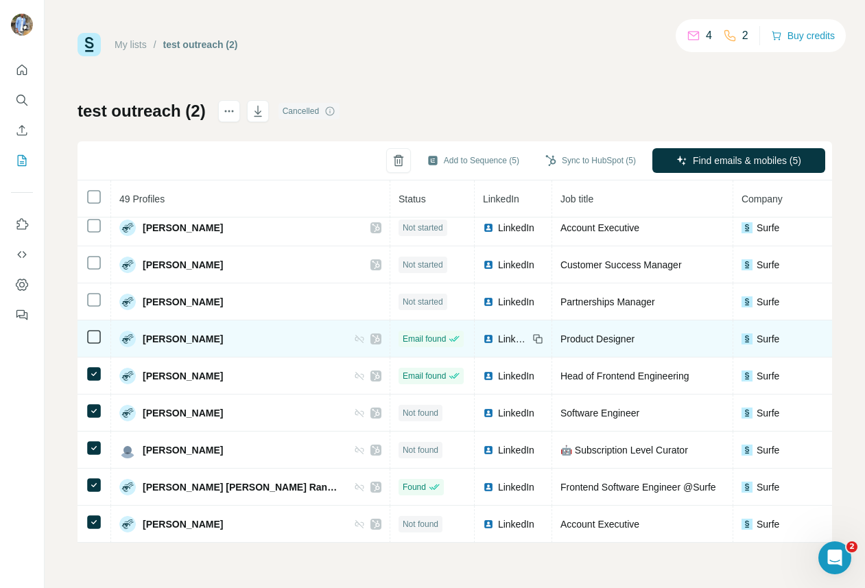
click at [94, 325] on td at bounding box center [95, 338] width 34 height 37
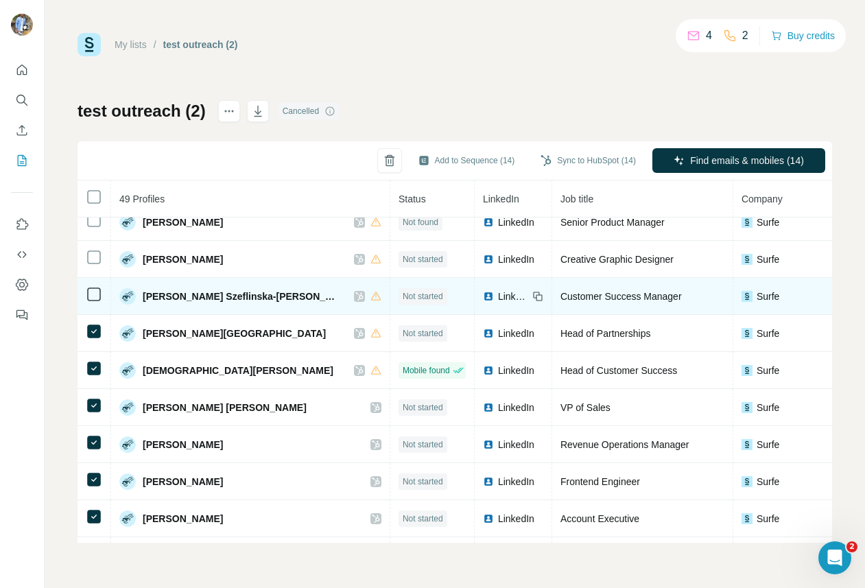
scroll to position [865, 0]
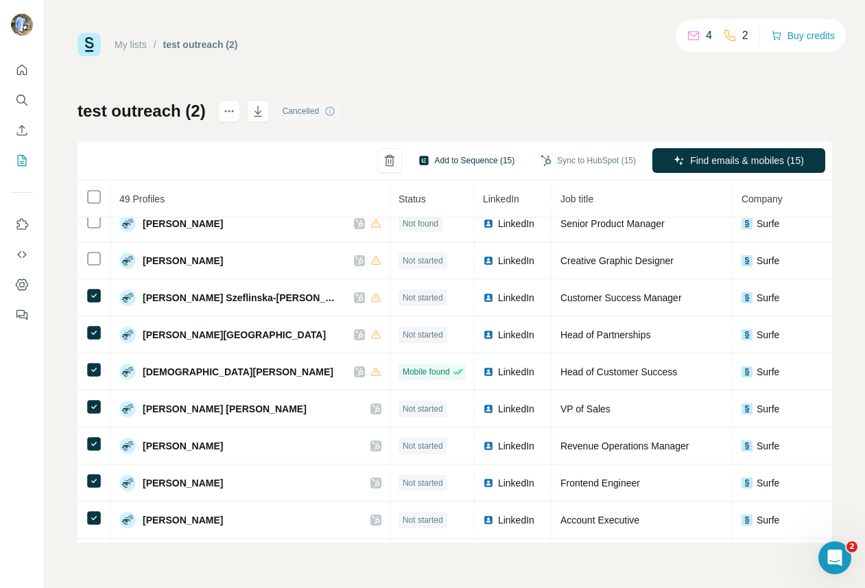
click at [477, 154] on button "Add to Sequence (15)" at bounding box center [467, 160] width 116 height 21
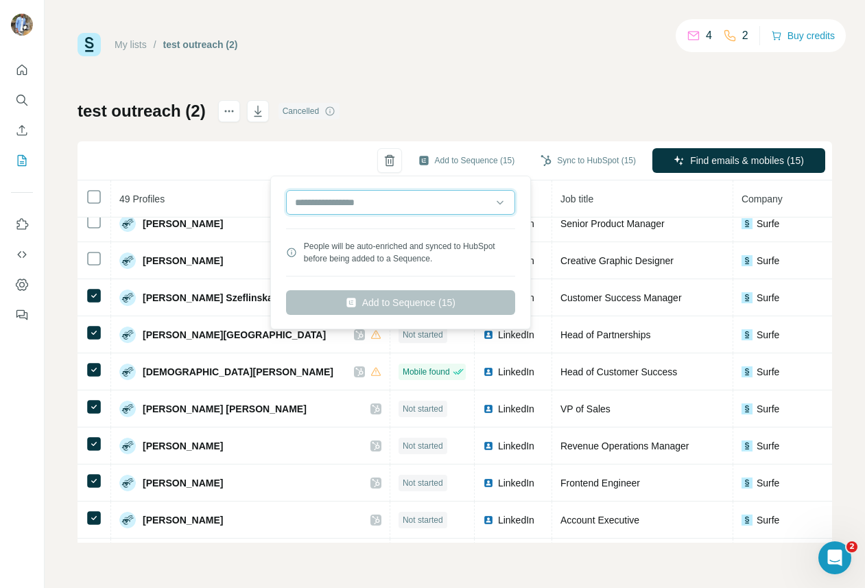
click at [357, 202] on input "text" at bounding box center [400, 202] width 229 height 25
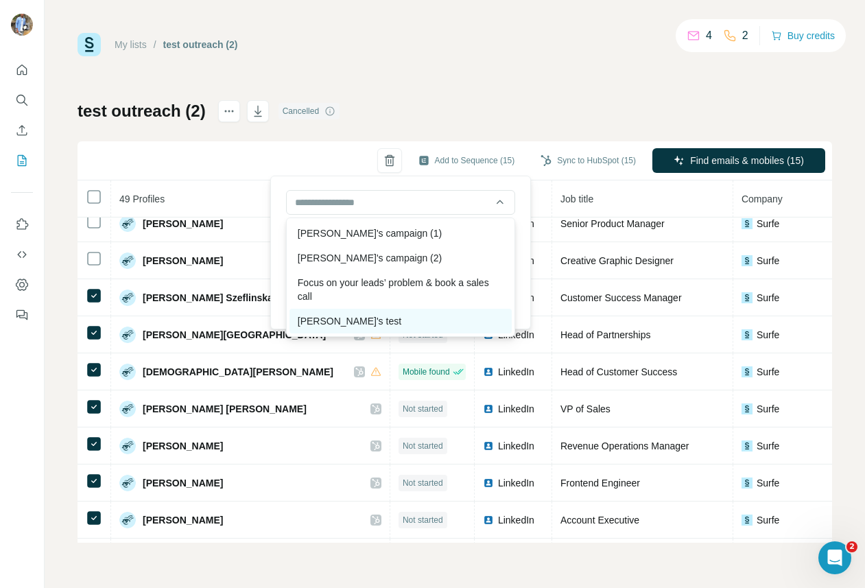
click at [358, 316] on div "Laura's test" at bounding box center [401, 321] width 222 height 25
type input "**********"
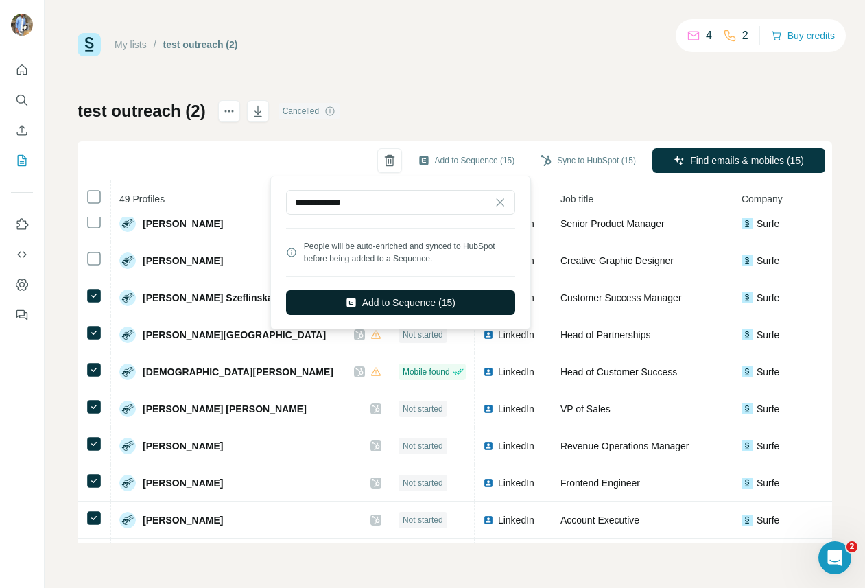
click at [397, 295] on button "Add to Sequence (15)" at bounding box center [400, 302] width 229 height 25
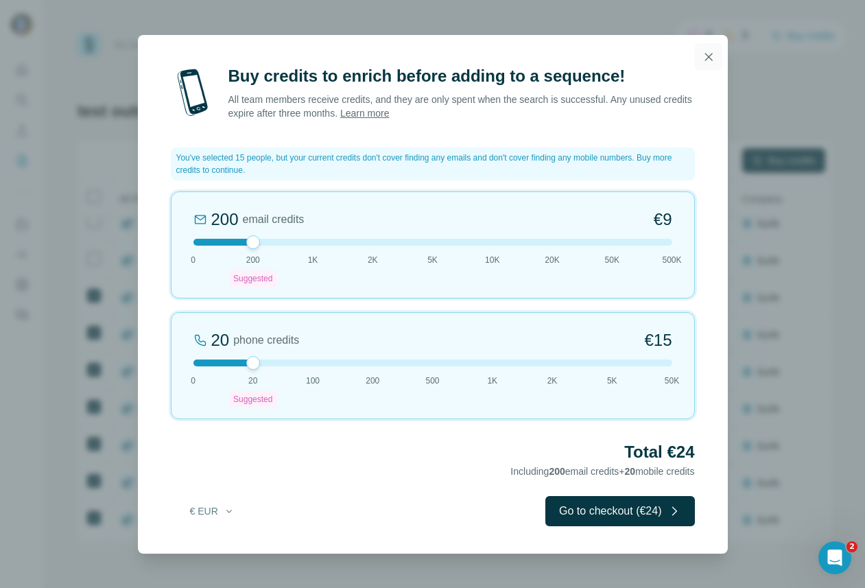
click at [707, 55] on icon "button" at bounding box center [709, 57] width 8 height 8
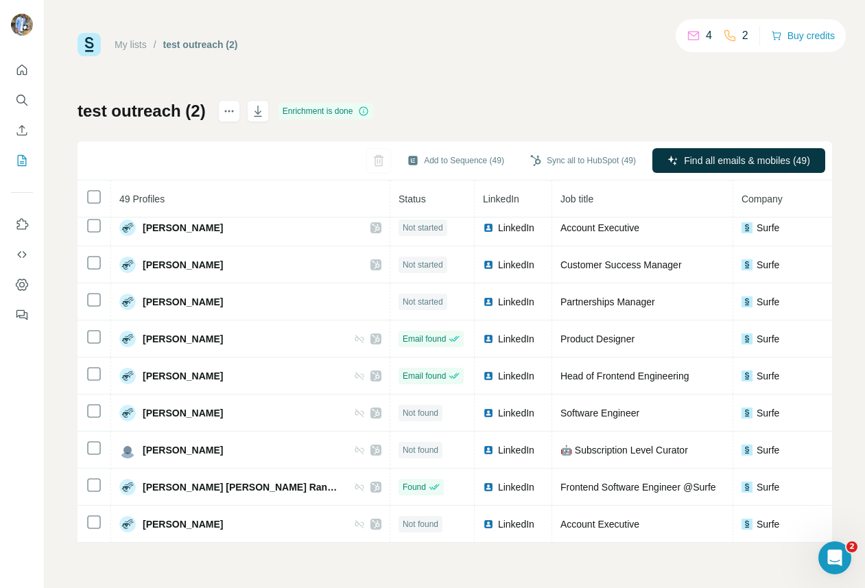
scroll to position [1490, 0]
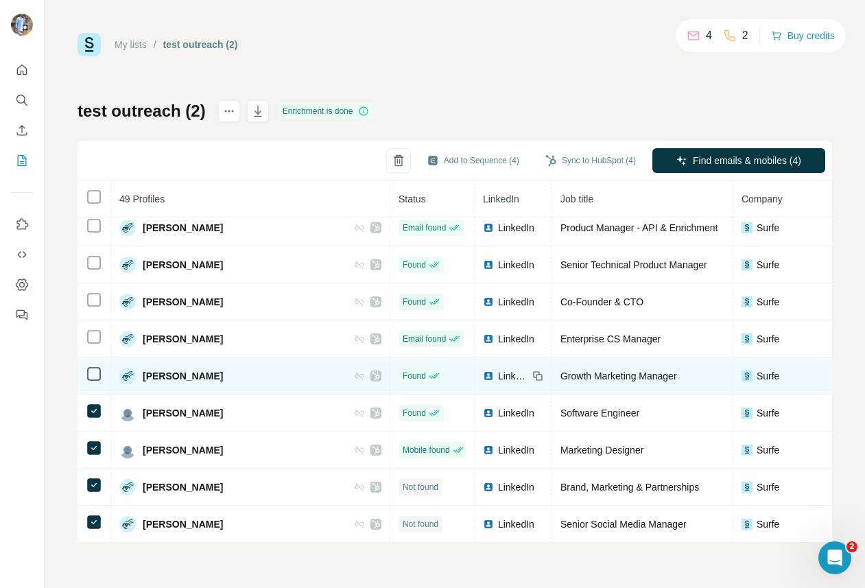
click at [95, 361] on td at bounding box center [95, 376] width 34 height 37
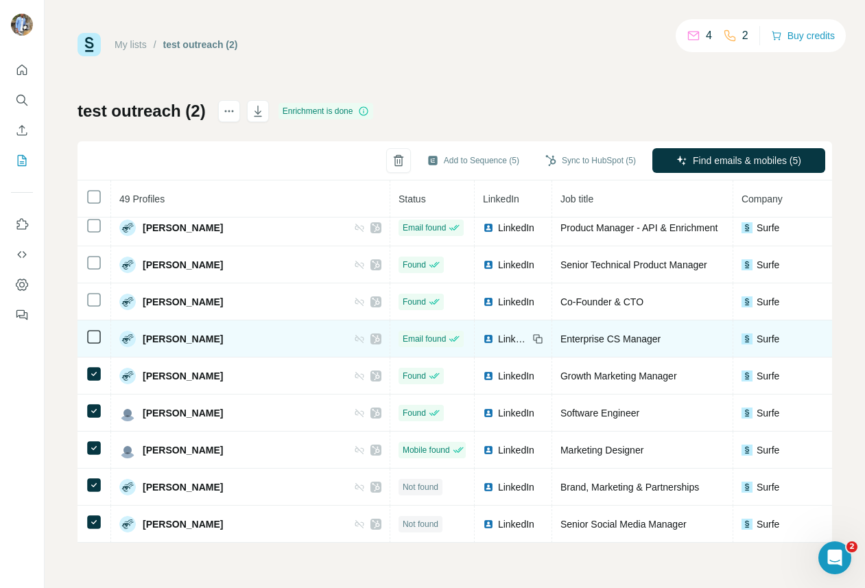
click at [93, 344] on icon at bounding box center [94, 337] width 16 height 16
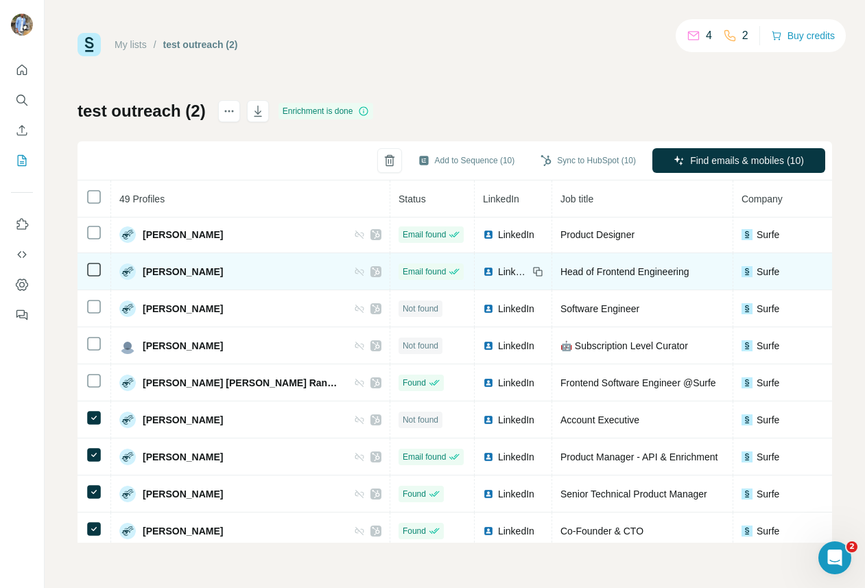
scroll to position [1230, 0]
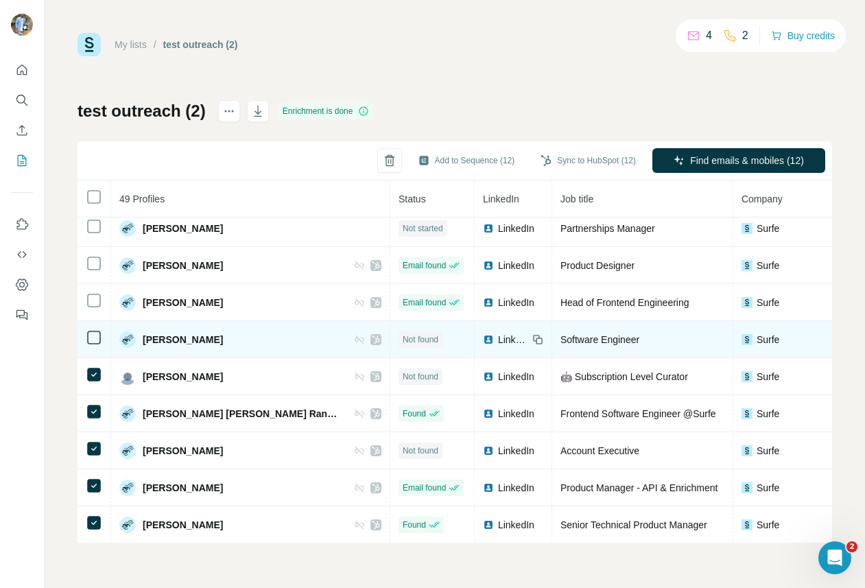
click at [93, 329] on icon at bounding box center [94, 337] width 16 height 16
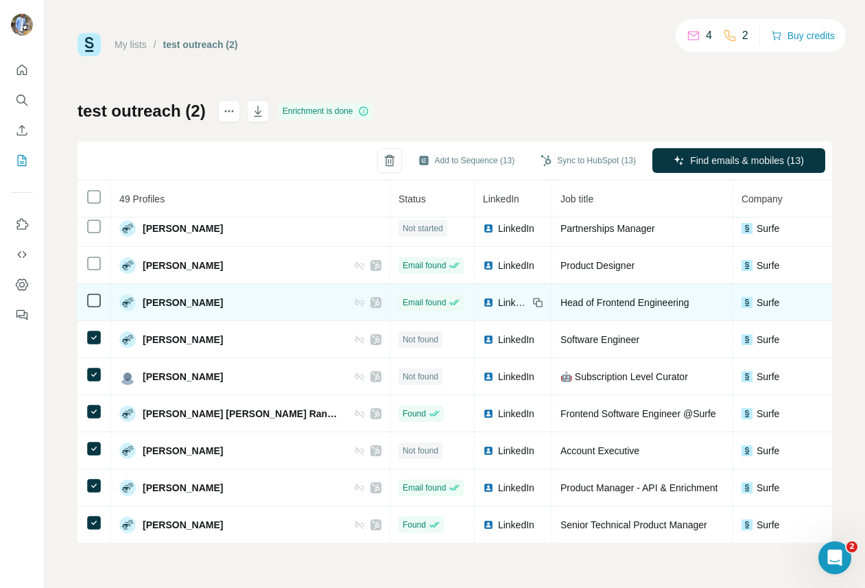
click at [92, 293] on div at bounding box center [94, 300] width 16 height 16
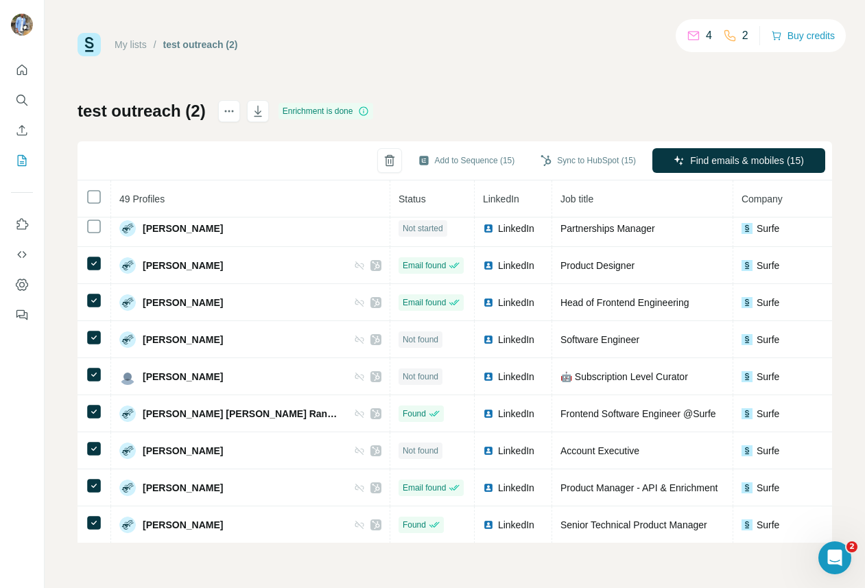
click at [469, 148] on div "Add to Sequence (15) Sync to HubSpot (15) Find emails & mobiles (15)" at bounding box center [455, 160] width 755 height 39
click at [460, 158] on button "Add to Sequence (15)" at bounding box center [467, 160] width 116 height 21
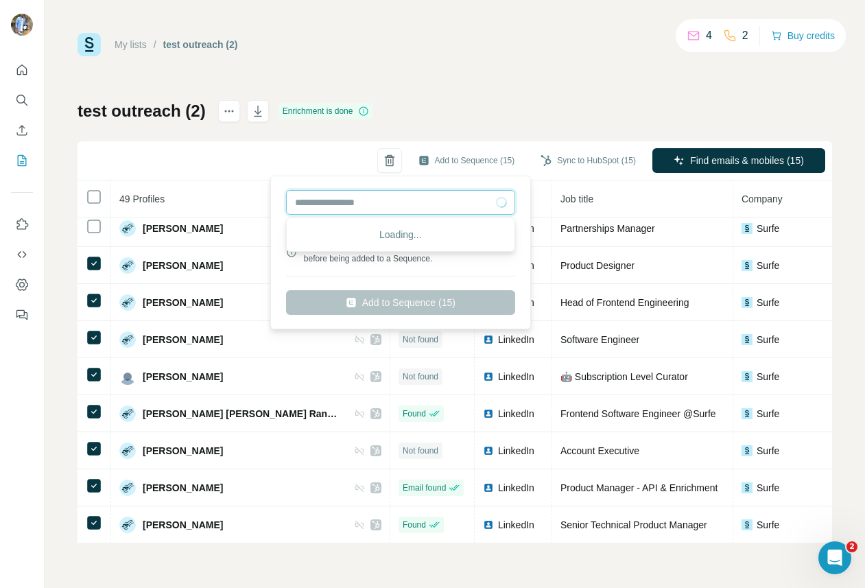
click at [375, 198] on input "text" at bounding box center [400, 202] width 229 height 25
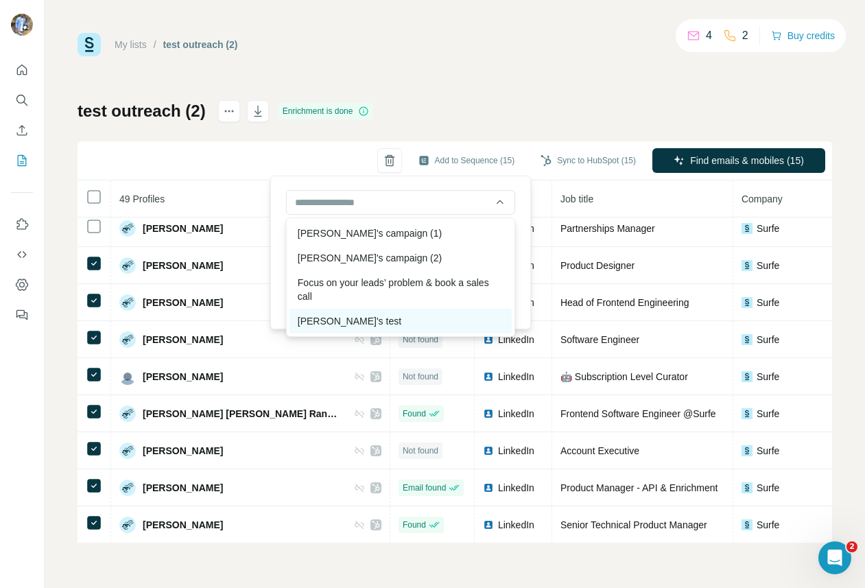
click at [351, 321] on div "[PERSON_NAME]'s test" at bounding box center [401, 321] width 222 height 25
type input "**********"
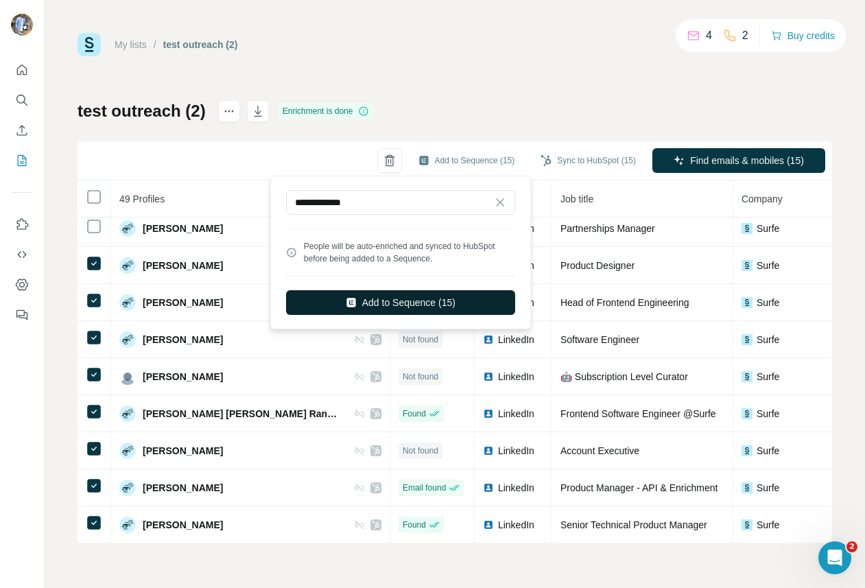
click at [391, 303] on button "Add to Sequence (15)" at bounding box center [400, 302] width 229 height 25
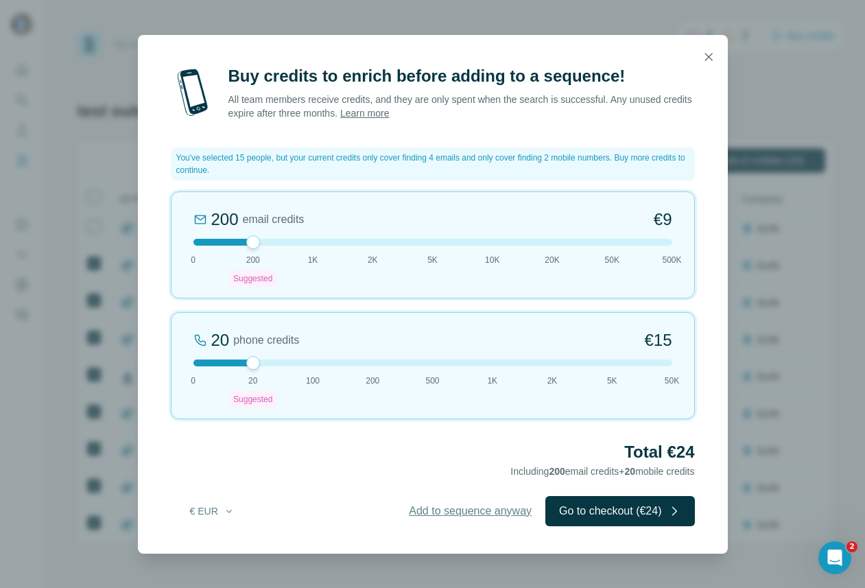
click at [447, 507] on span "Add to sequence anyway" at bounding box center [470, 511] width 123 height 16
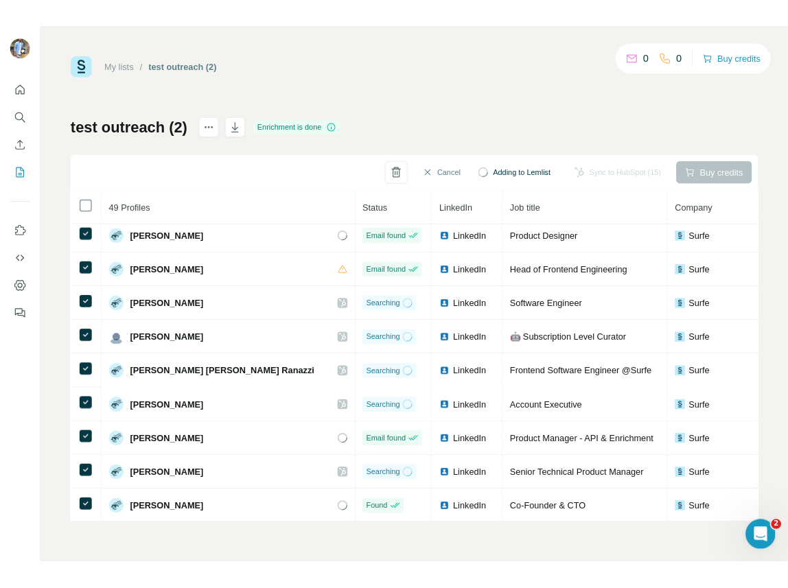
scroll to position [1252, 1]
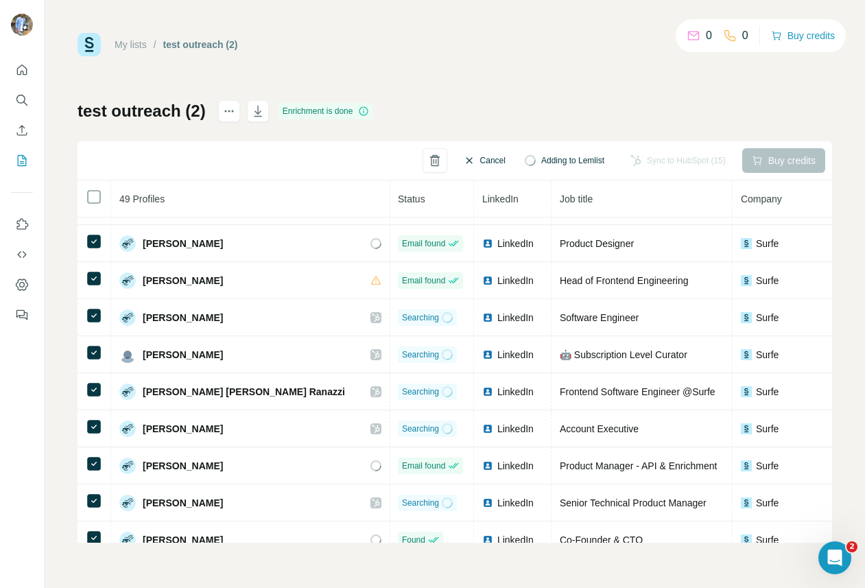
click at [466, 159] on button "Cancel" at bounding box center [484, 160] width 61 height 25
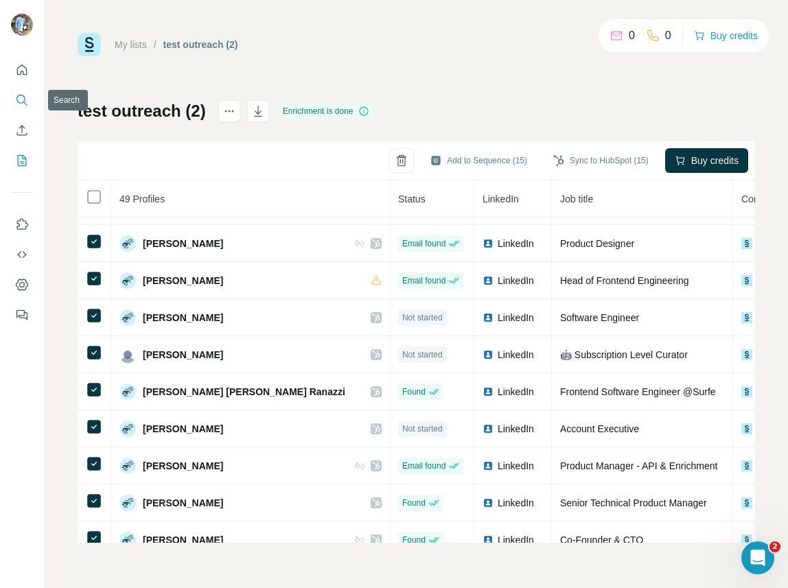
click at [18, 97] on icon "Search" at bounding box center [22, 100] width 14 height 14
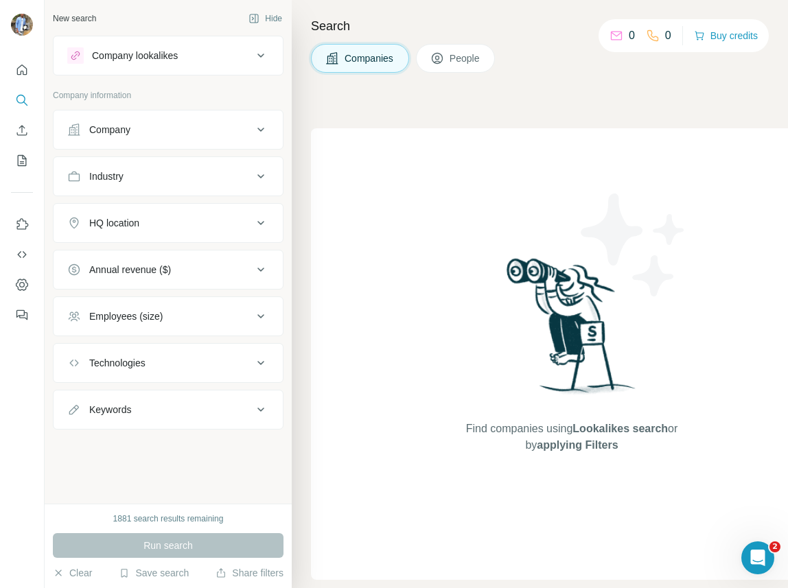
click at [465, 58] on span "People" at bounding box center [465, 58] width 32 height 14
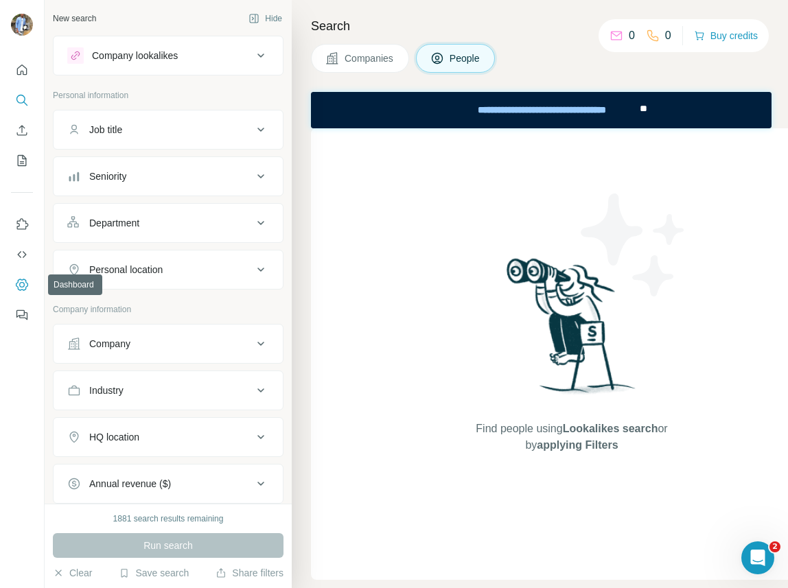
click at [25, 284] on icon "Dashboard" at bounding box center [22, 285] width 14 height 14
click at [139, 340] on div "Company" at bounding box center [159, 344] width 185 height 14
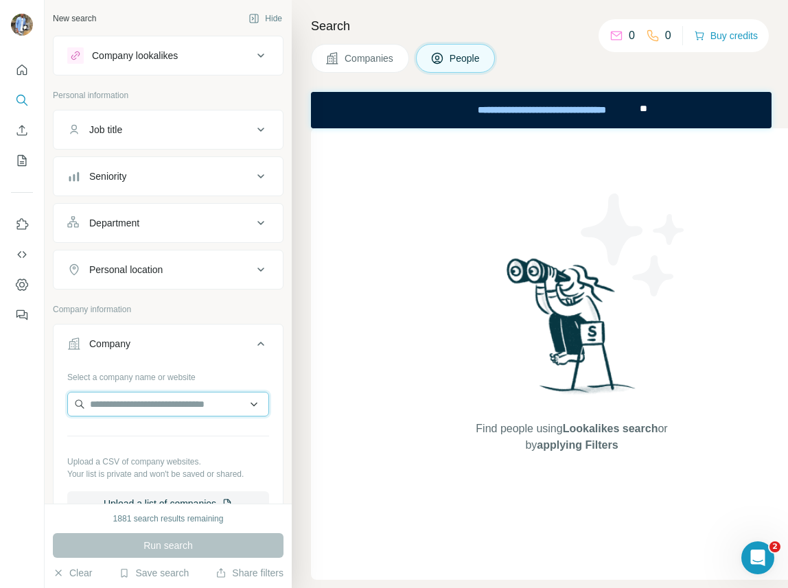
click at [105, 409] on input "text" at bounding box center [168, 404] width 202 height 25
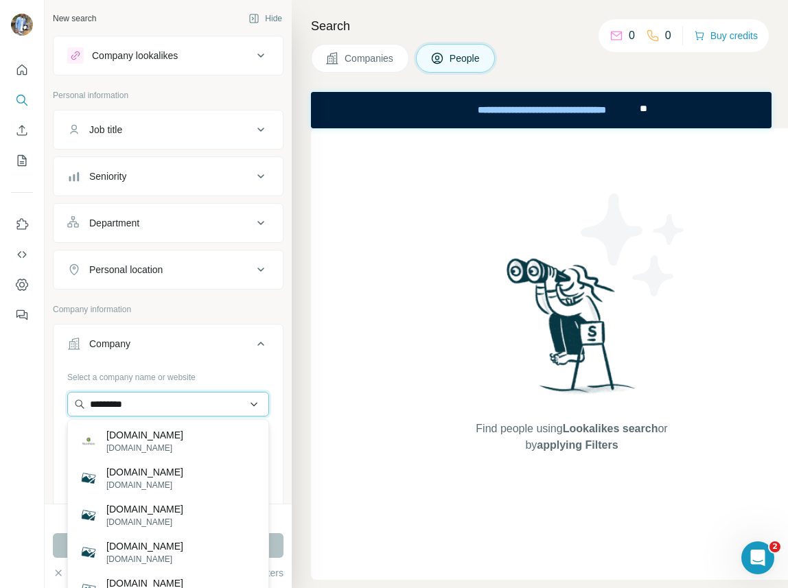
type input "**********"
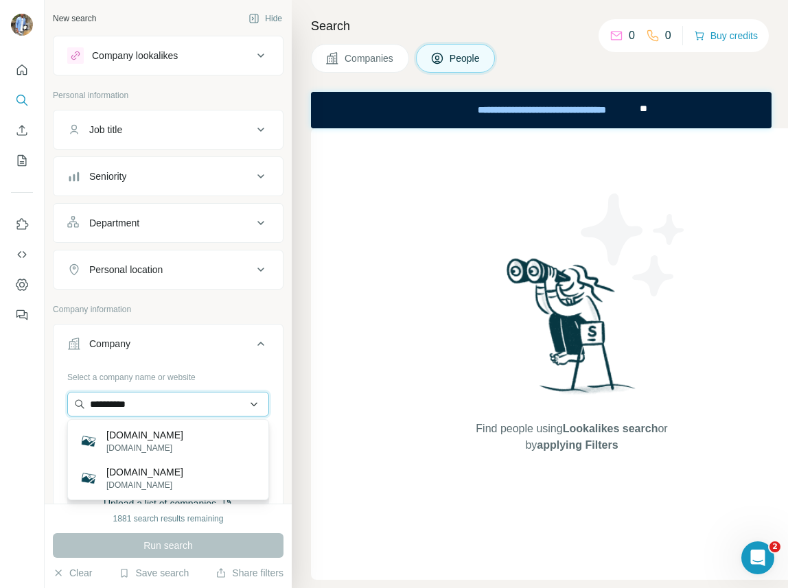
click at [116, 403] on input "**********" at bounding box center [168, 404] width 202 height 25
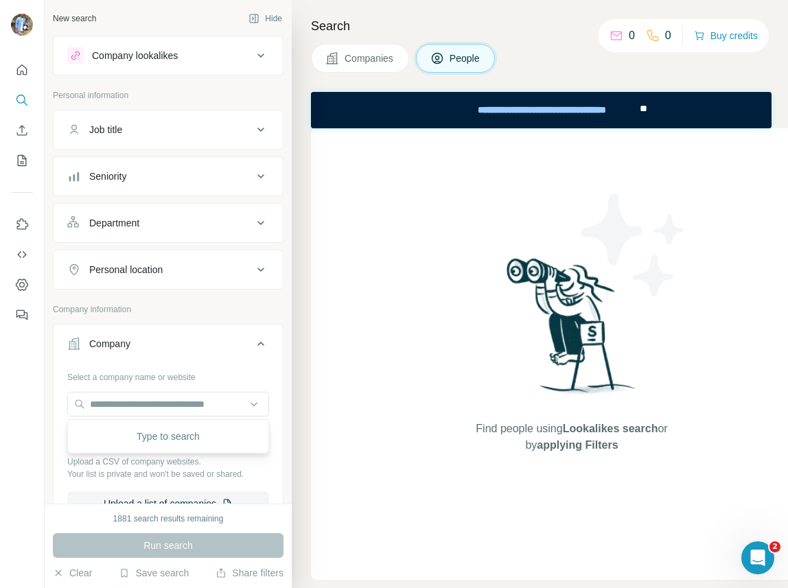
click at [366, 246] on div "Find people using Lookalikes search or by applying Filters" at bounding box center [572, 354] width 522 height 452
click at [183, 263] on div "Personal location" at bounding box center [159, 270] width 185 height 14
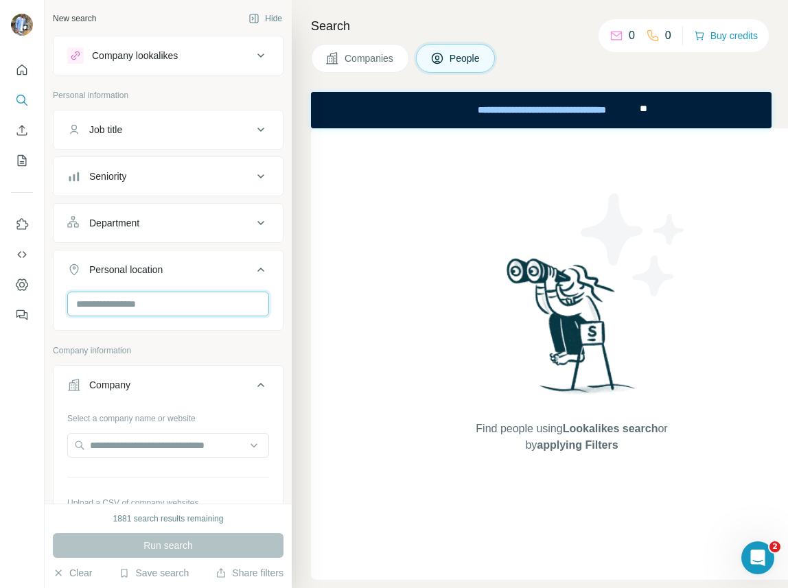
click at [176, 298] on input "text" at bounding box center [168, 304] width 202 height 25
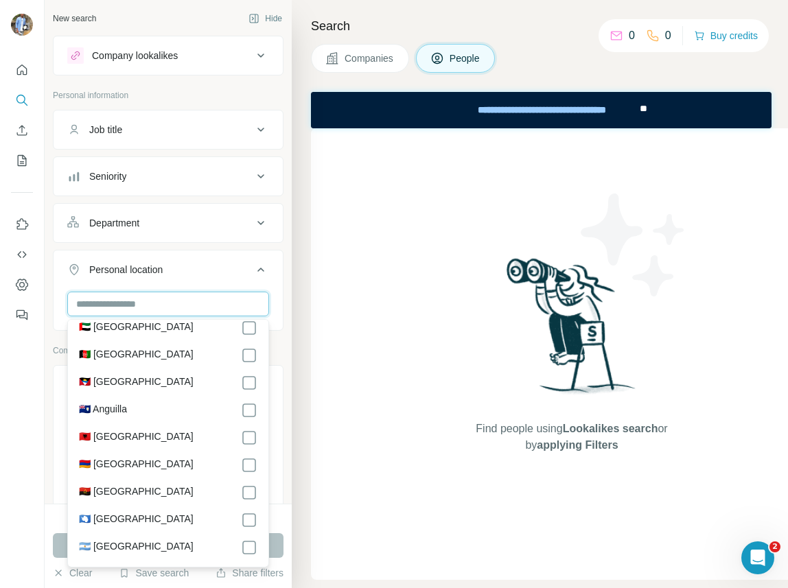
scroll to position [45, 0]
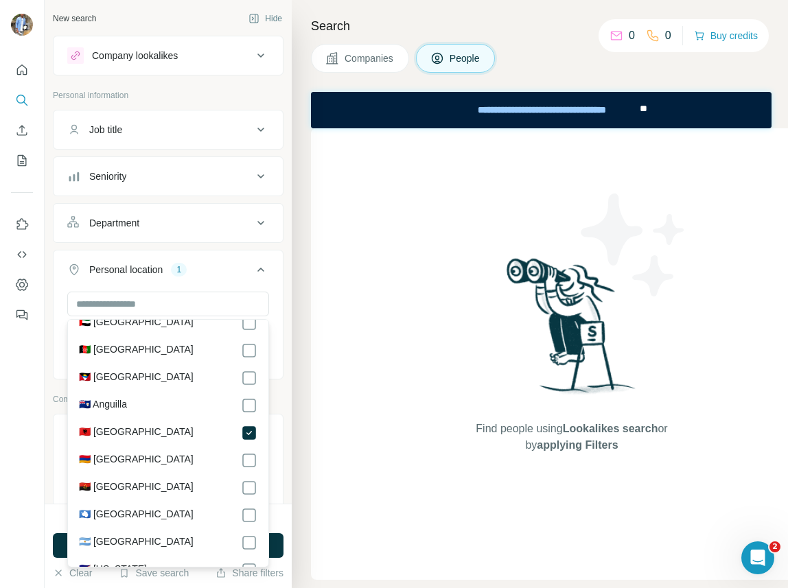
click at [332, 487] on div "Find people using Lookalikes search or by applying Filters" at bounding box center [572, 354] width 522 height 452
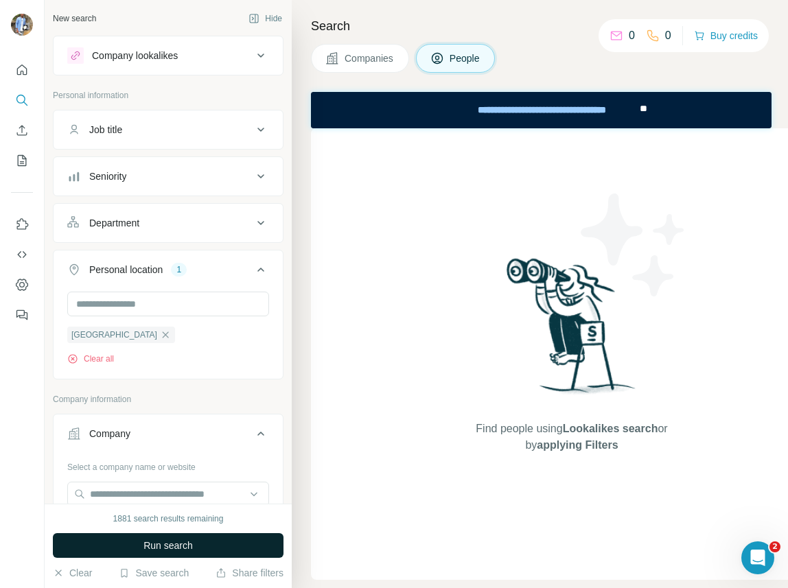
click at [198, 545] on button "Run search" at bounding box center [168, 545] width 231 height 25
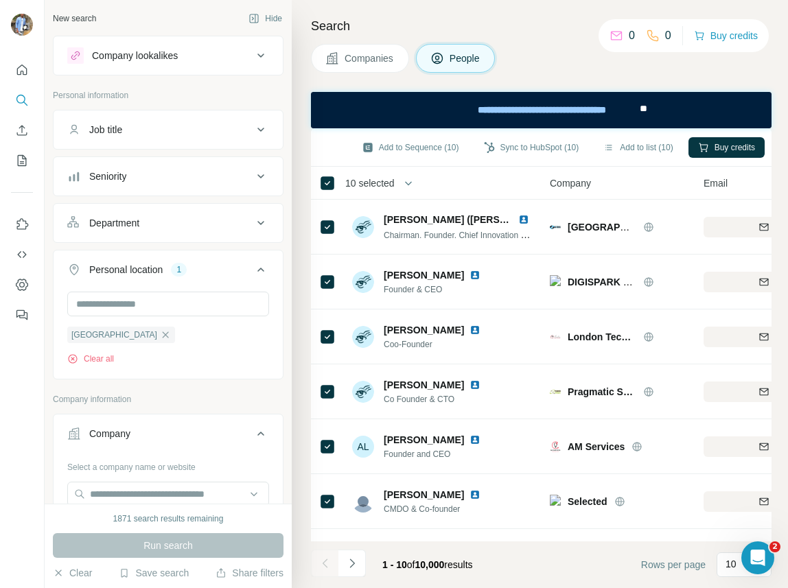
click at [375, 174] on span "10 selected" at bounding box center [379, 182] width 86 height 27
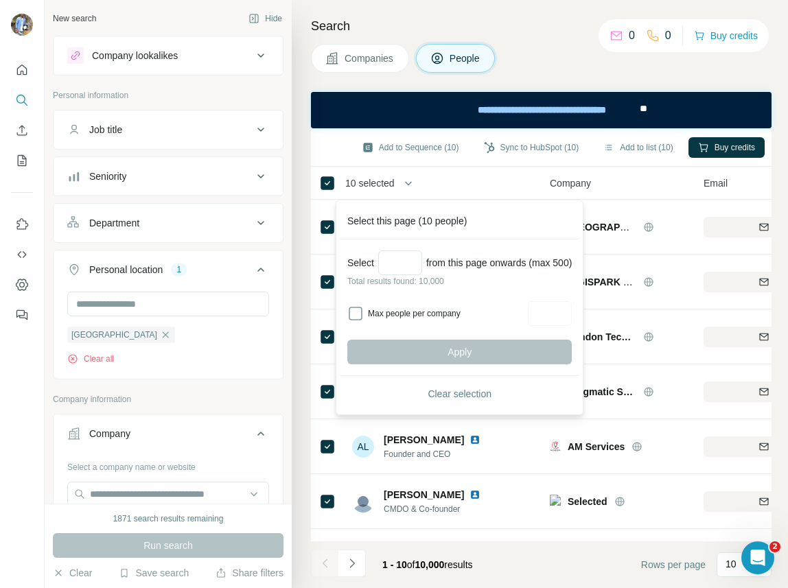
click at [397, 248] on div "Select from this page onwards (max 500) Total results found: 10,000 Max people …" at bounding box center [459, 307] width 241 height 137
click at [397, 261] on input "Select a number (up to 500)" at bounding box center [400, 262] width 44 height 25
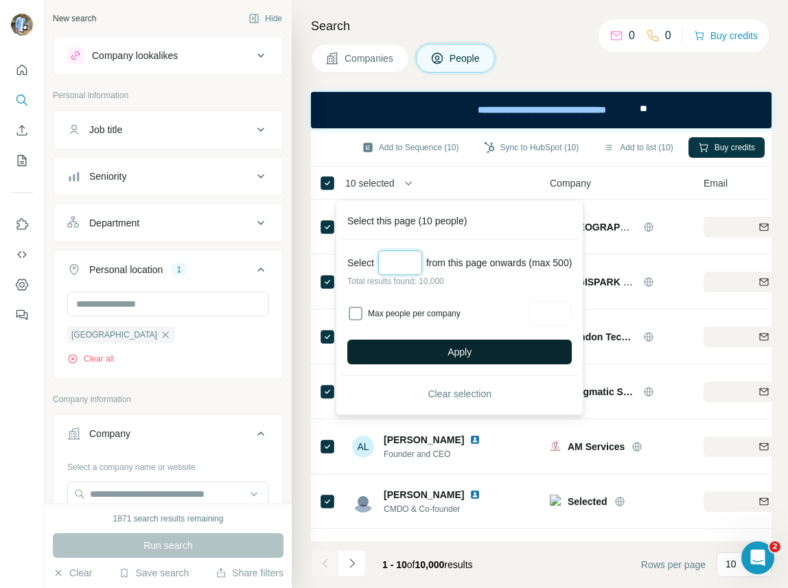
type input "**"
click at [467, 352] on span "Apply" at bounding box center [459, 352] width 24 height 14
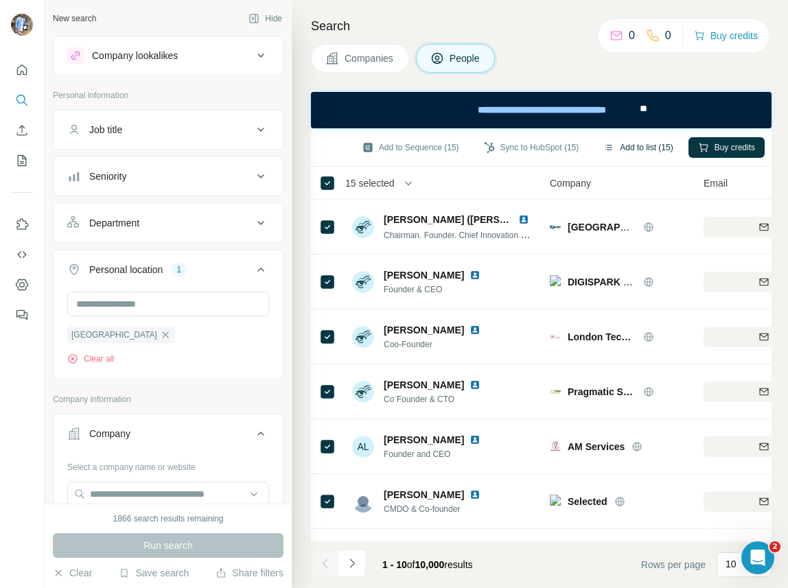
click at [634, 144] on button "Add to list (15)" at bounding box center [638, 147] width 89 height 21
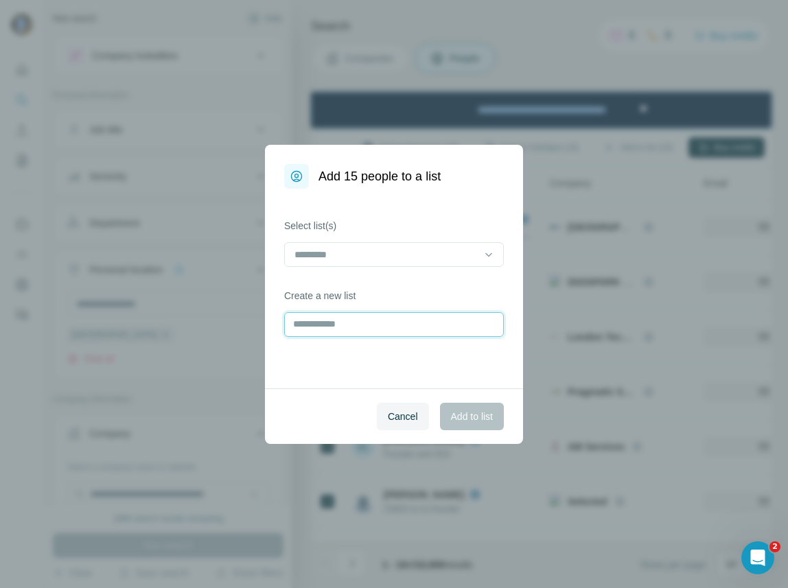
click at [377, 316] on input "text" at bounding box center [394, 324] width 220 height 25
type input "**********"
click at [474, 414] on span "Add to list" at bounding box center [472, 417] width 42 height 14
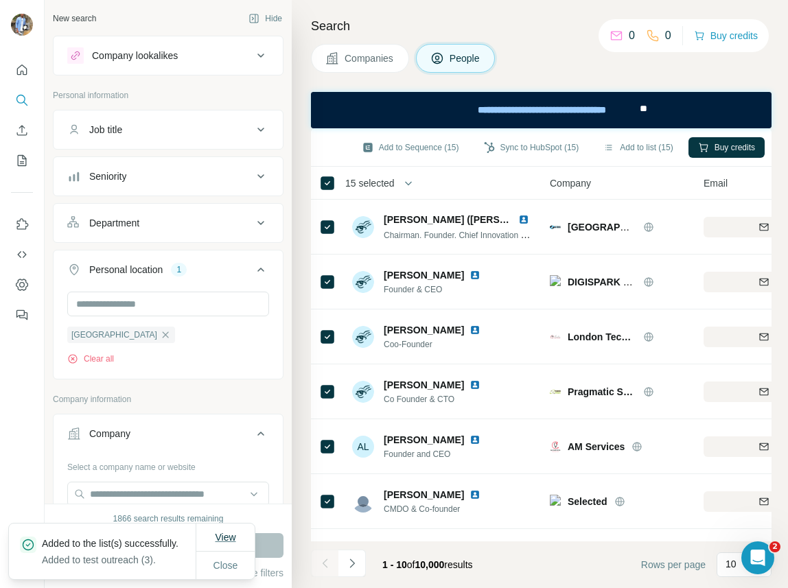
click at [229, 532] on span "View" at bounding box center [225, 537] width 21 height 11
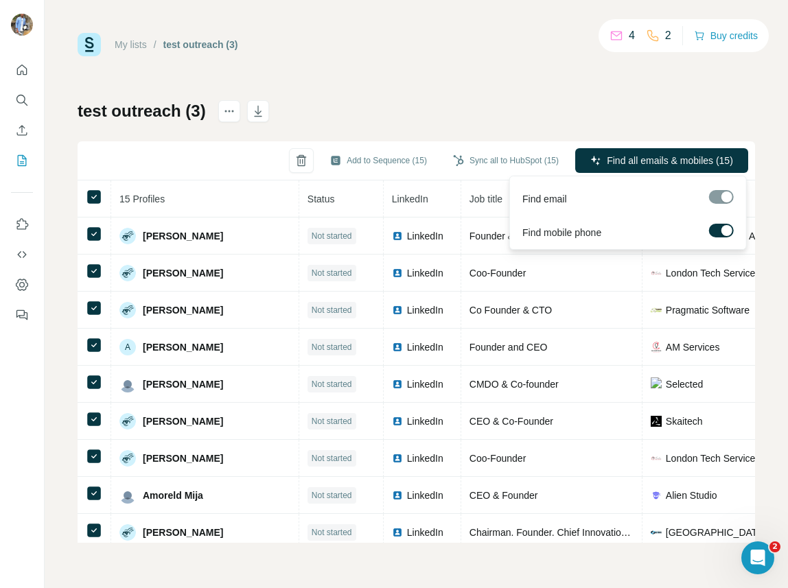
click at [655, 158] on span "Find all emails & mobiles (15)" at bounding box center [670, 161] width 126 height 14
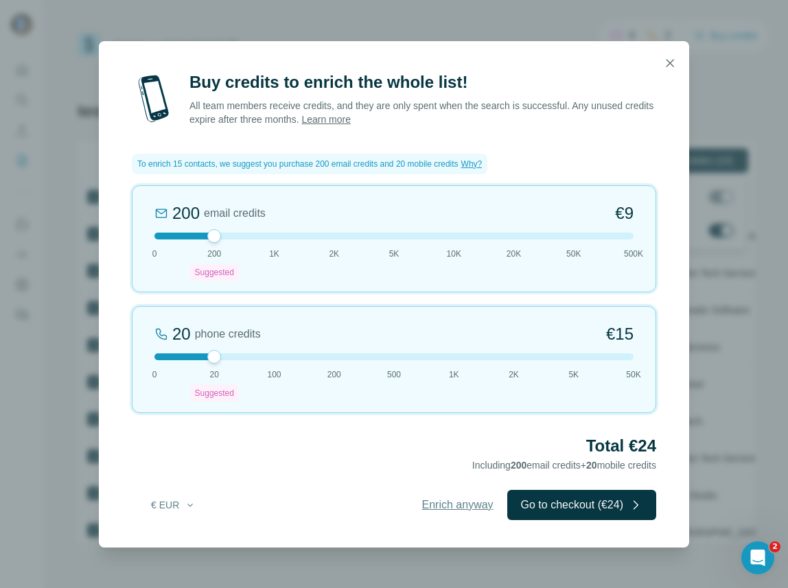
click at [442, 500] on span "Enrich anyway" at bounding box center [457, 505] width 71 height 16
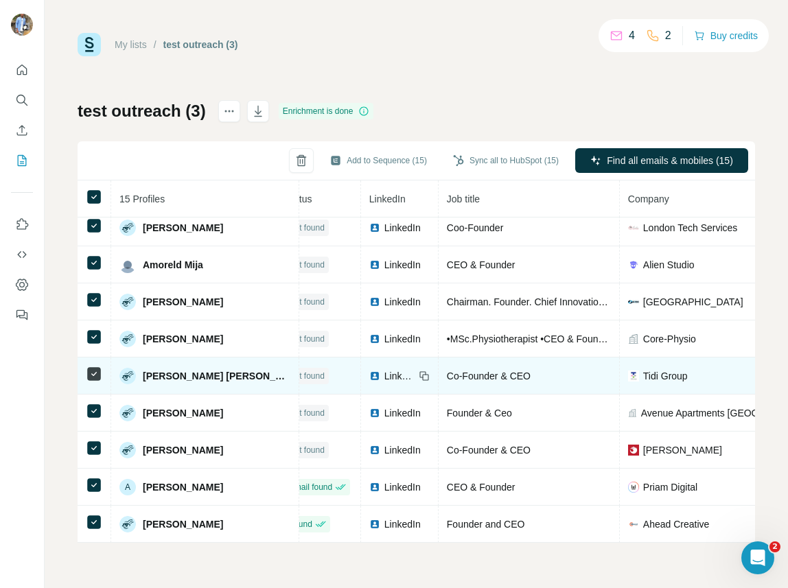
scroll to position [231, 0]
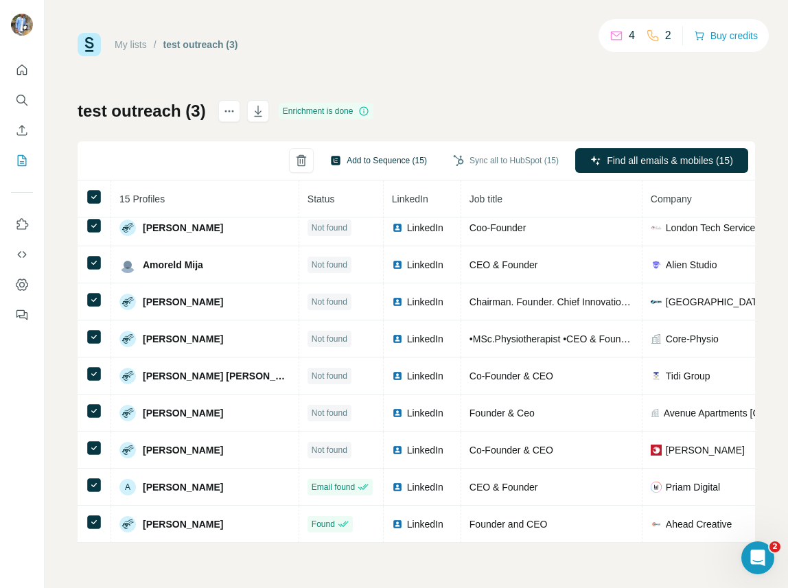
click at [346, 158] on button "Add to Sequence (15)" at bounding box center [378, 160] width 116 height 21
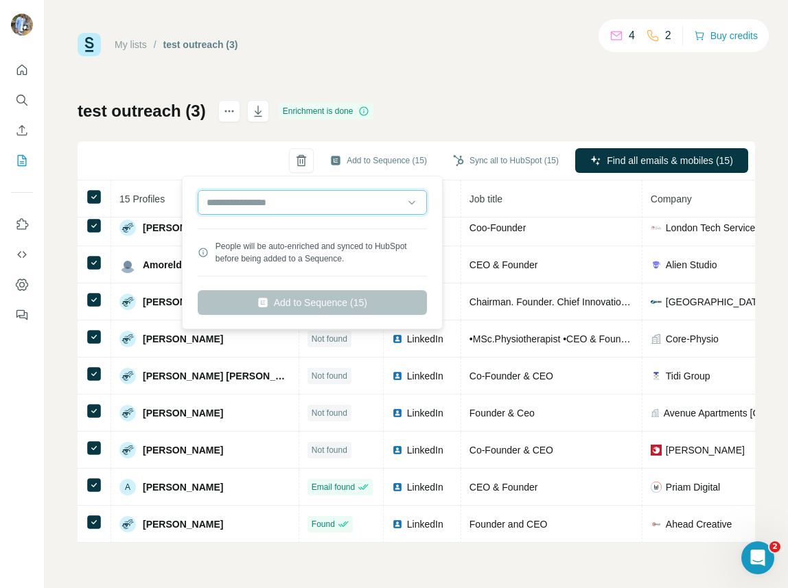
click at [299, 214] on input "text" at bounding box center [312, 202] width 229 height 25
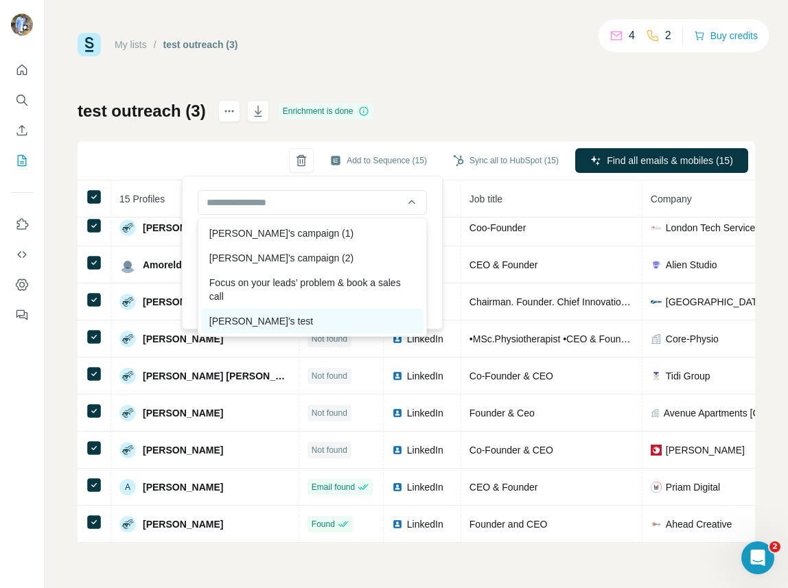
click at [263, 316] on div "[PERSON_NAME]'s test" at bounding box center [312, 321] width 222 height 25
type input "**********"
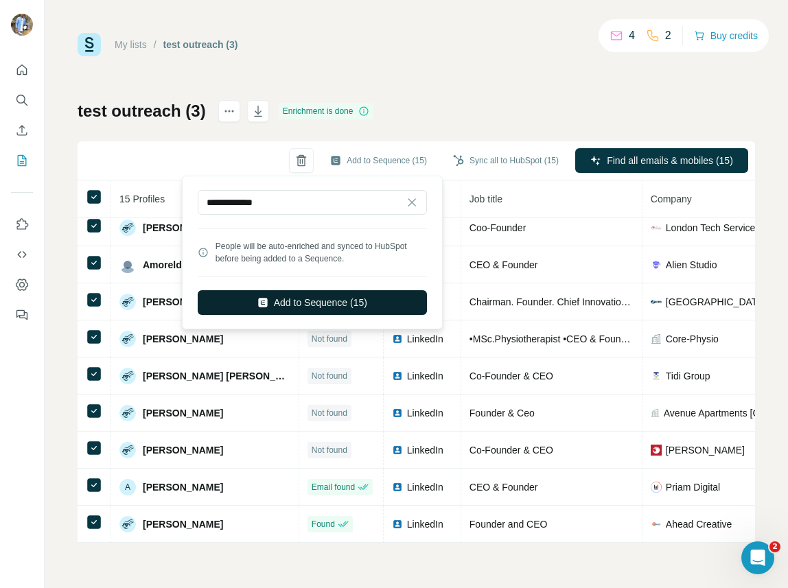
click at [308, 300] on button "Add to Sequence (15)" at bounding box center [312, 302] width 229 height 25
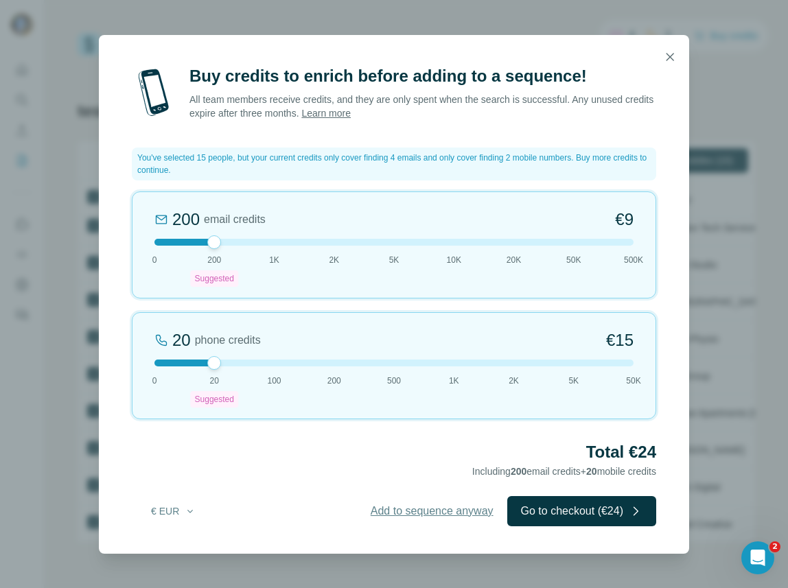
click at [425, 511] on span "Add to sequence anyway" at bounding box center [432, 511] width 123 height 16
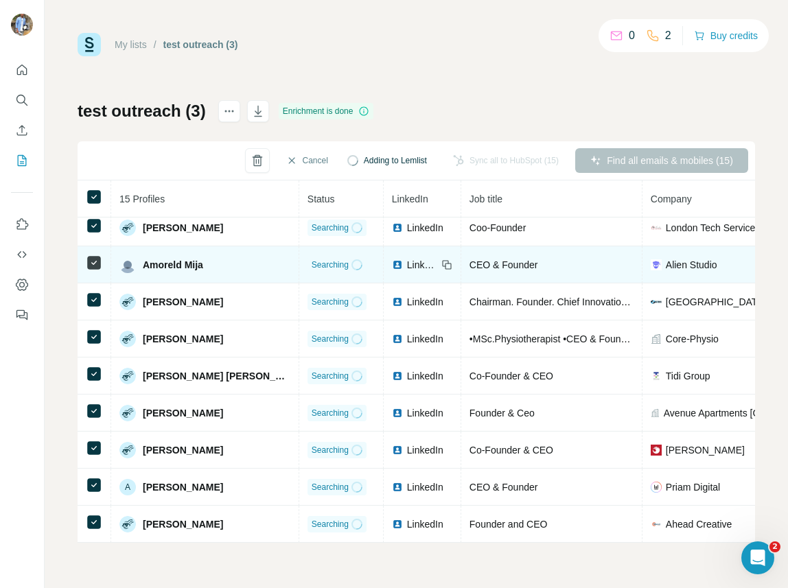
click at [517, 282] on td "CEO & Founder" at bounding box center [551, 264] width 181 height 37
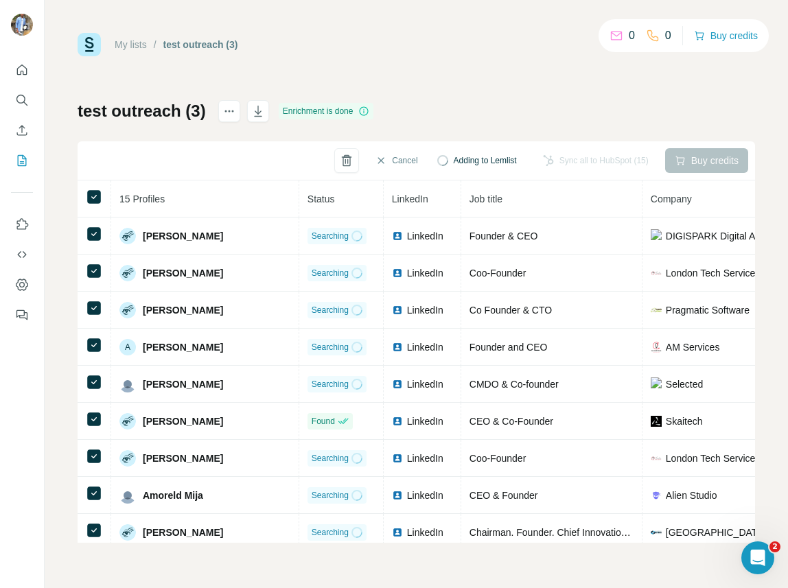
scroll to position [12, 0]
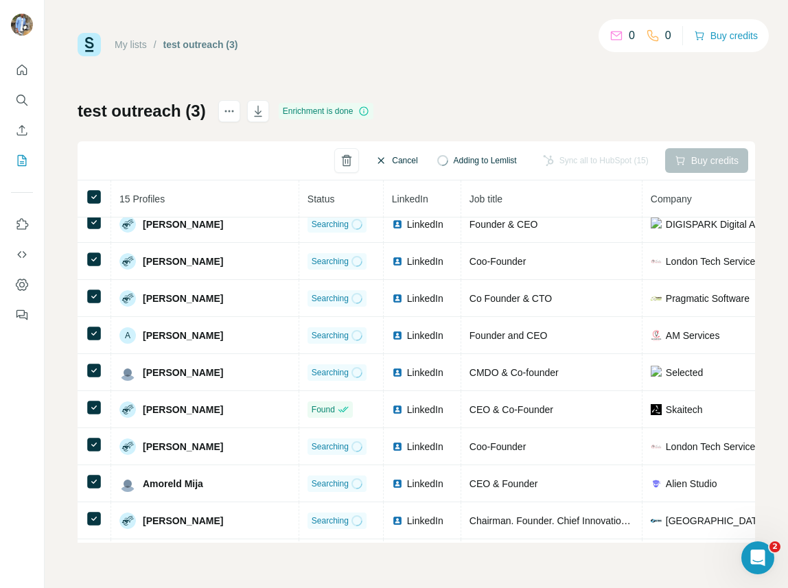
click at [396, 155] on button "Cancel" at bounding box center [396, 160] width 61 height 25
